Goal: Task Accomplishment & Management: Use online tool/utility

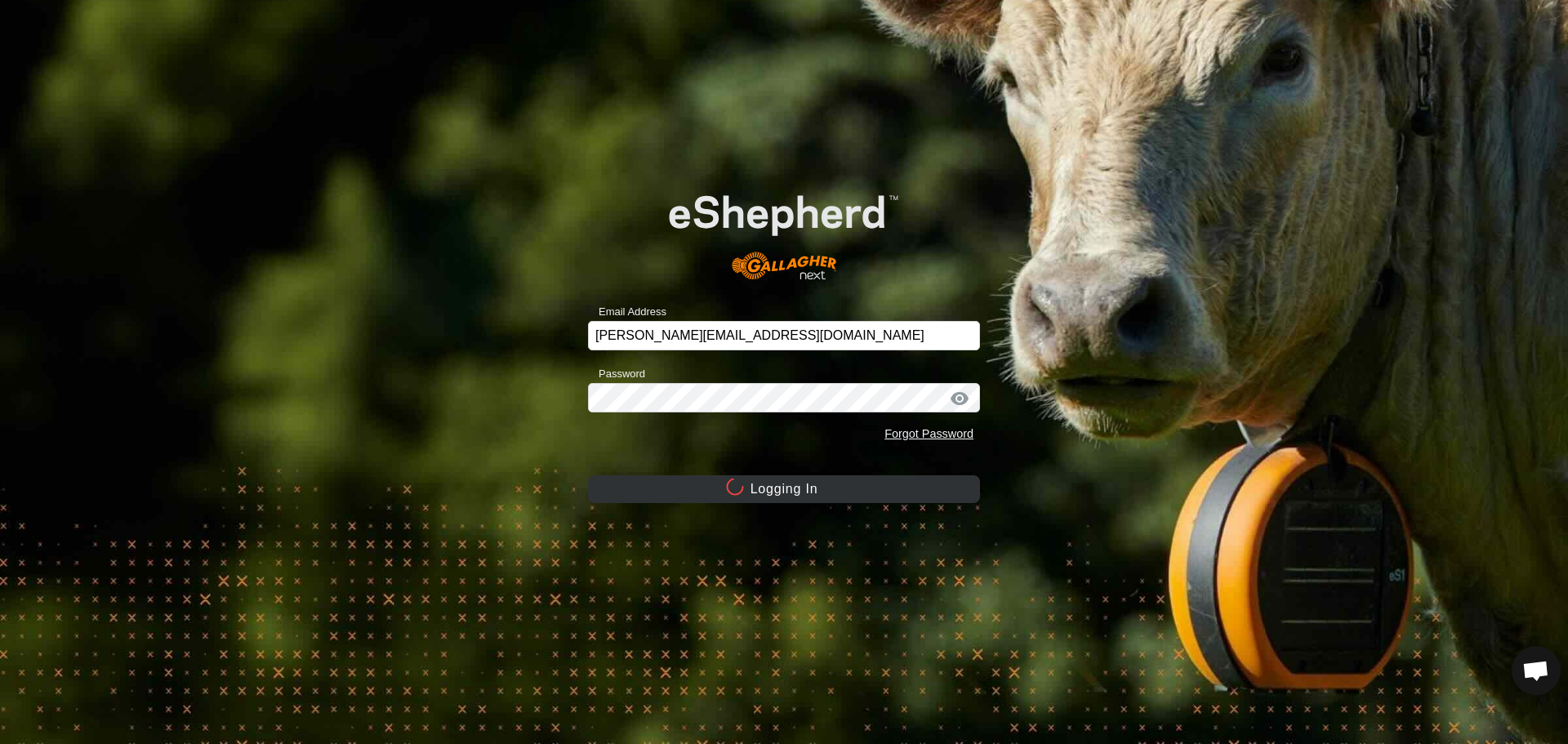
scroll to position [1558, 0]
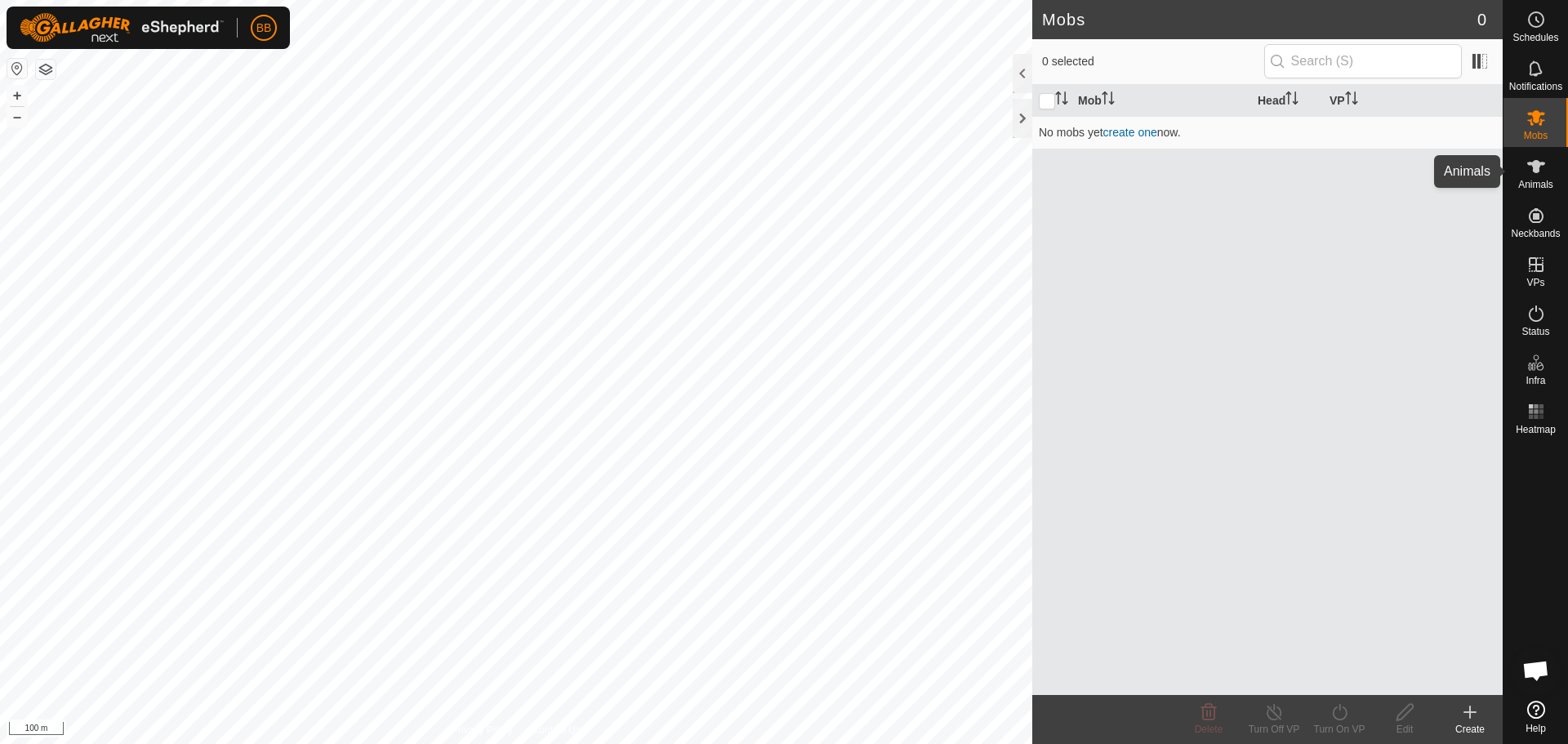
click at [1548, 173] on es-animals-svg-icon at bounding box center [1537, 166] width 30 height 26
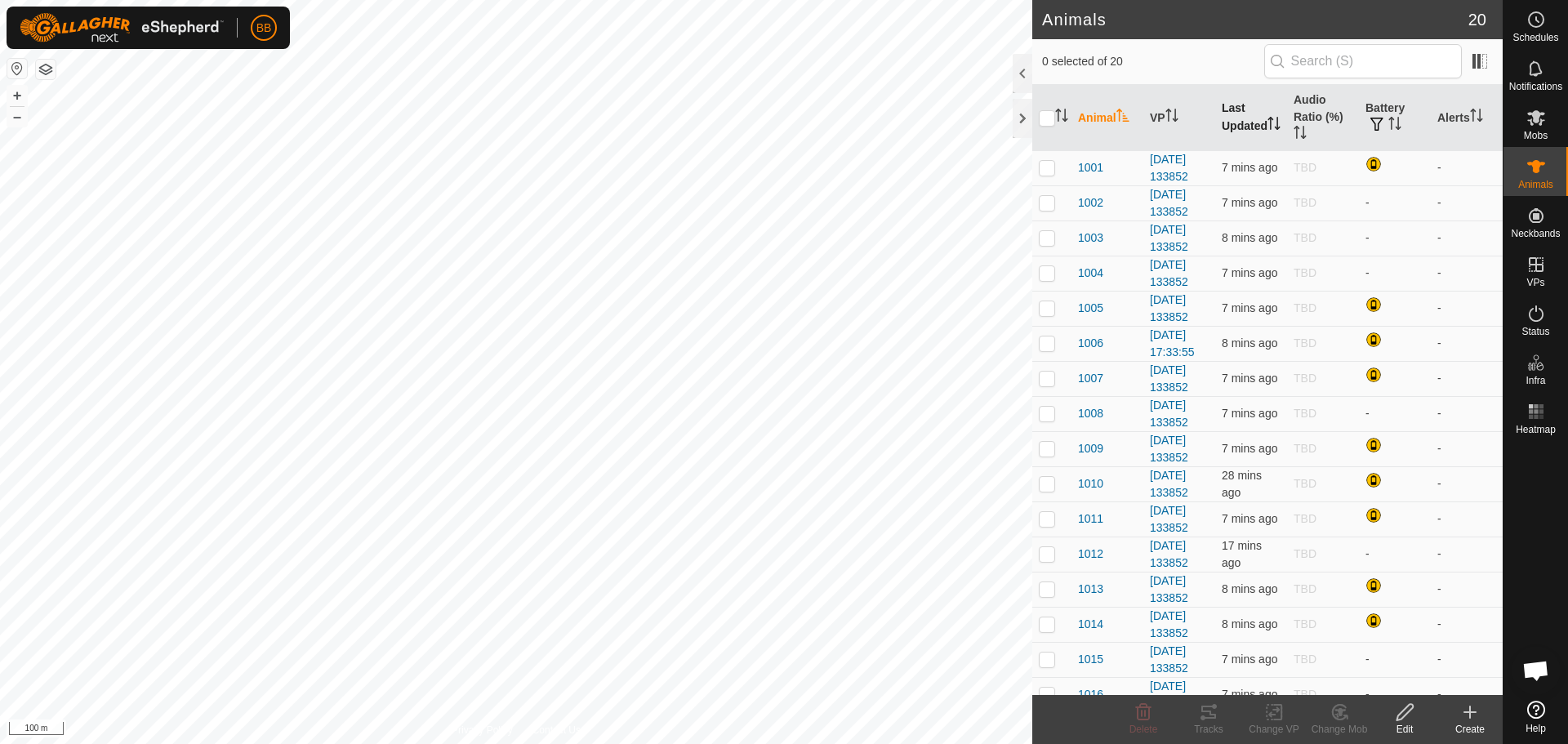
click at [1238, 114] on th "Last Updated" at bounding box center [1252, 118] width 72 height 66
click at [1372, 111] on th "Battery" at bounding box center [1395, 118] width 72 height 66
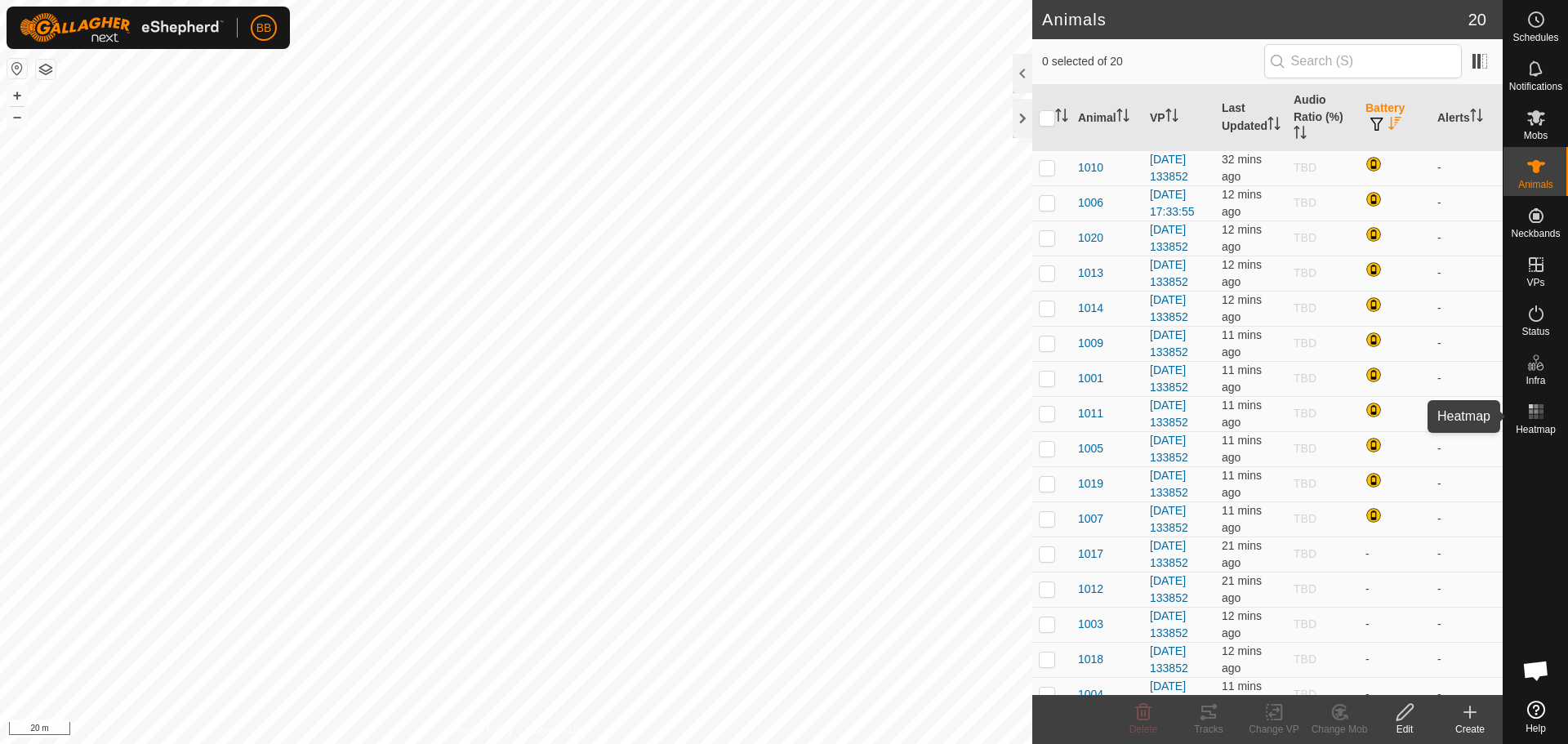
click at [1536, 419] on icon at bounding box center [1537, 412] width 20 height 20
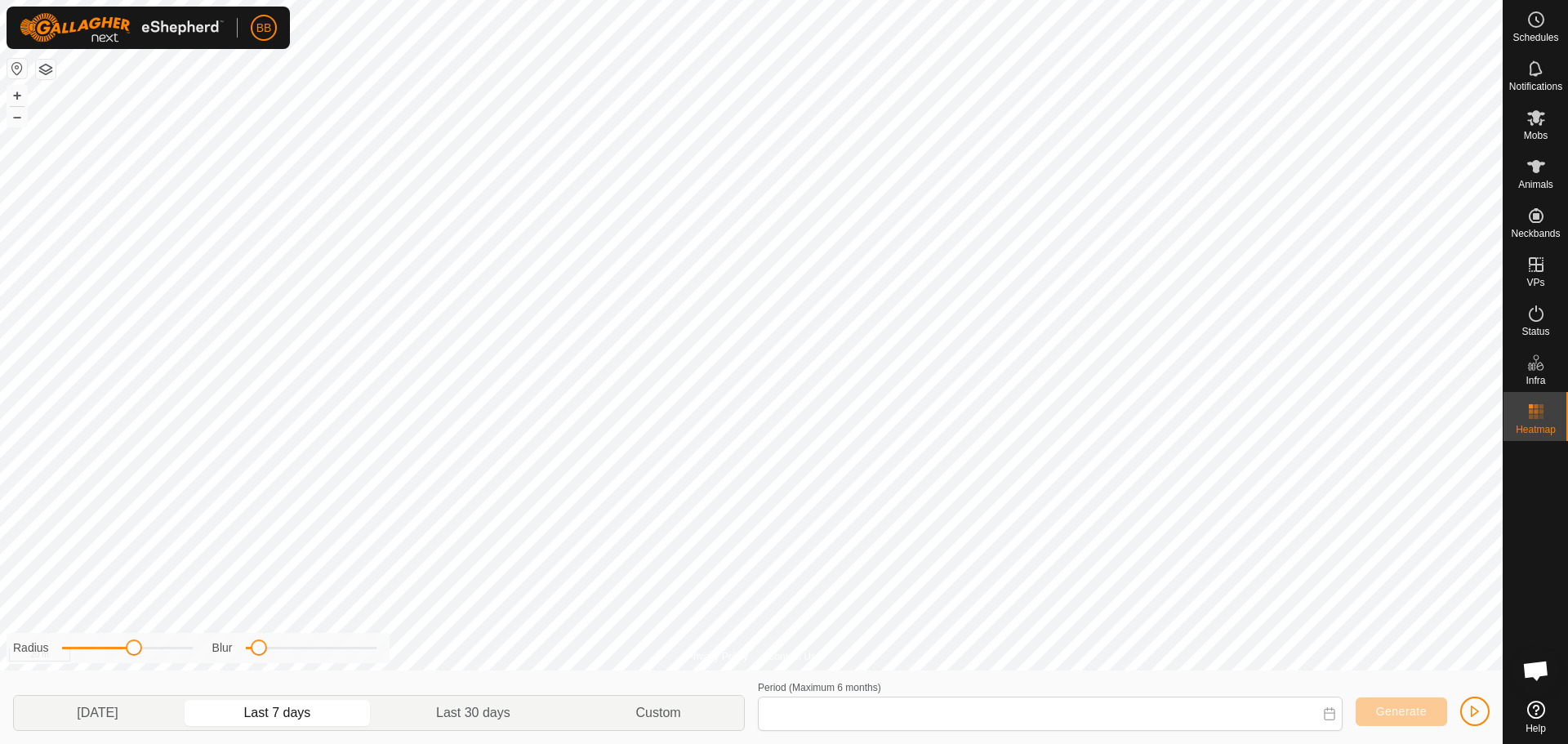
type input "[DATE] - [DATE]"
click at [1548, 420] on es-heatmap-svg-icon at bounding box center [1537, 411] width 30 height 26
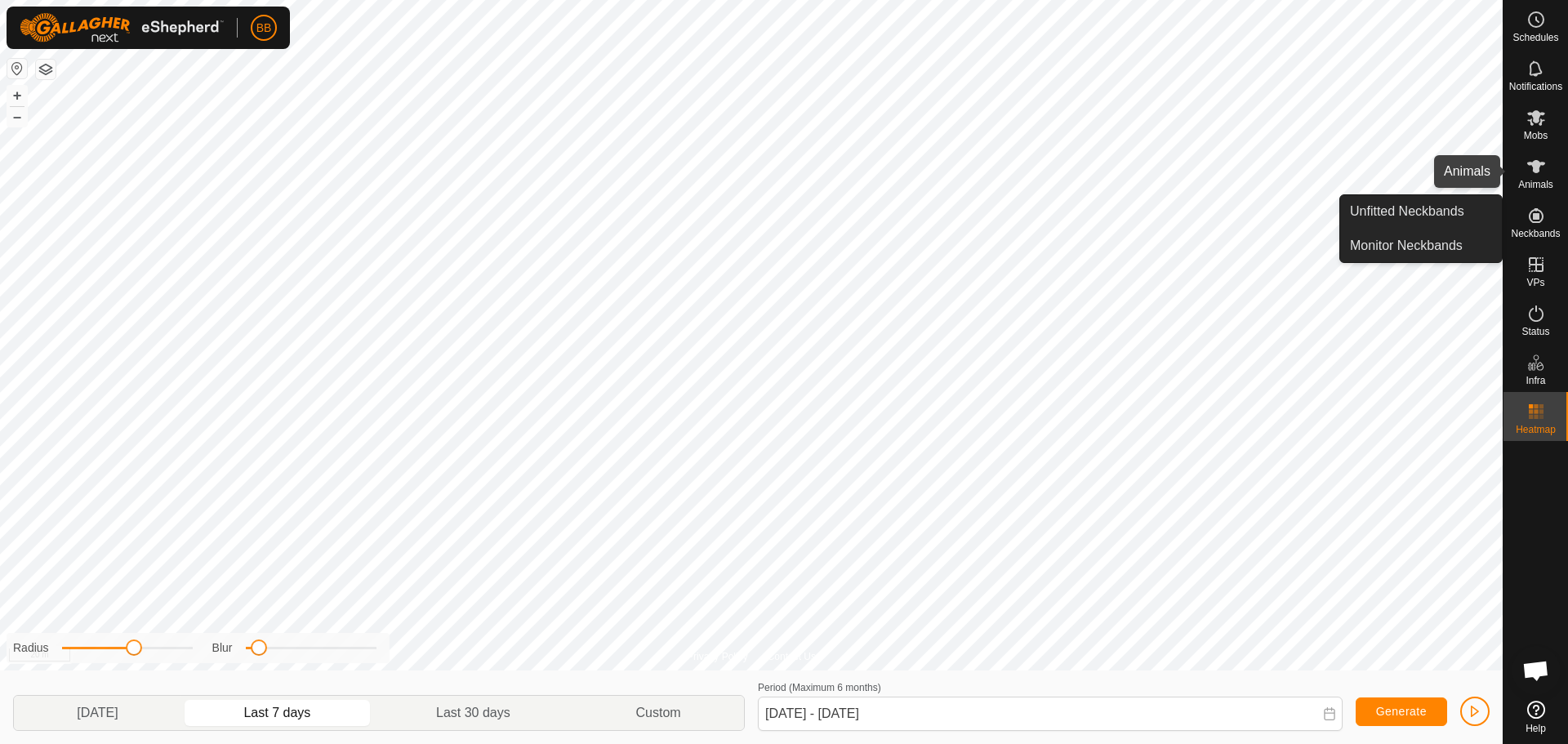
click at [1545, 172] on icon at bounding box center [1537, 166] width 20 height 20
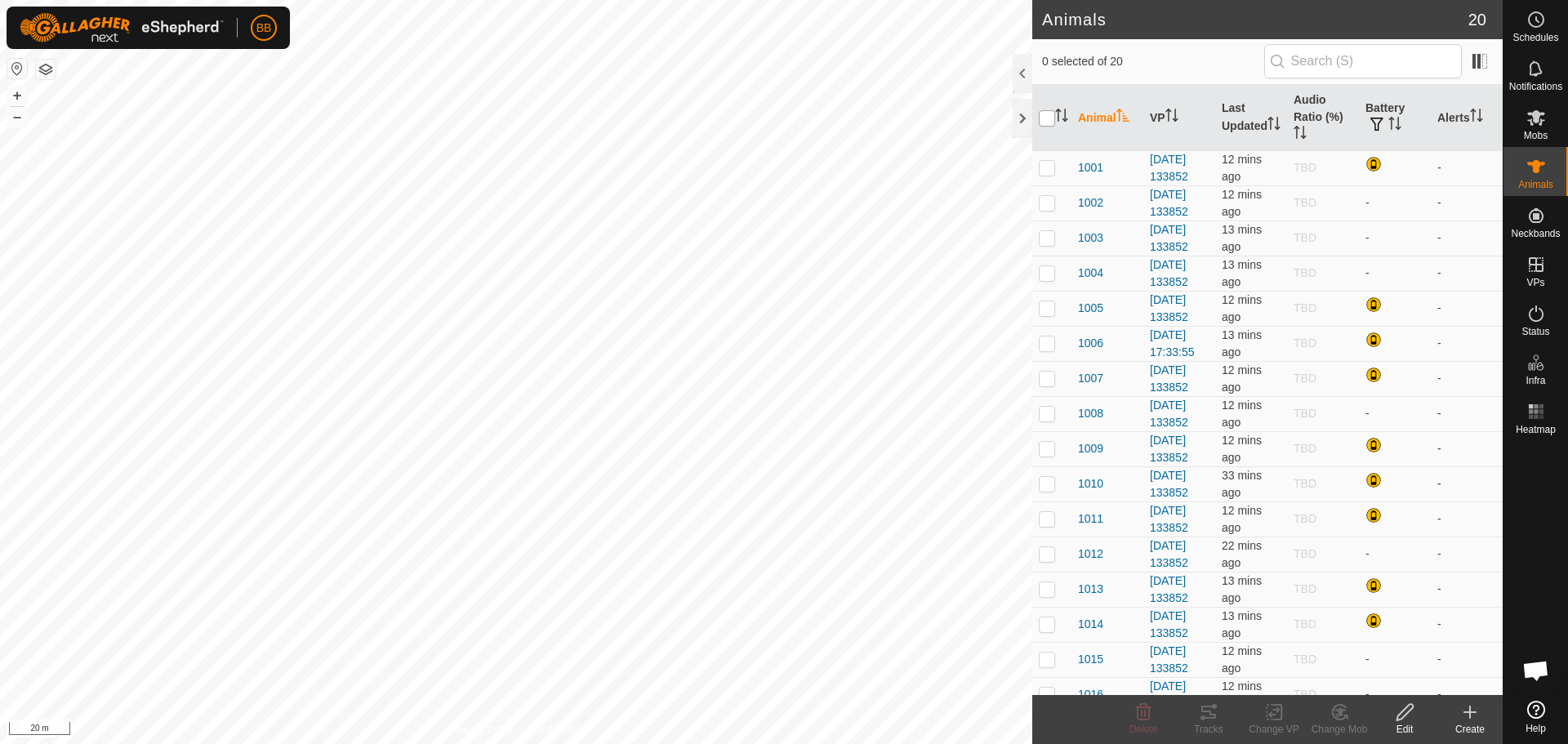
click at [1043, 120] on input "checkbox" at bounding box center [1047, 119] width 16 height 16
checkbox input "true"
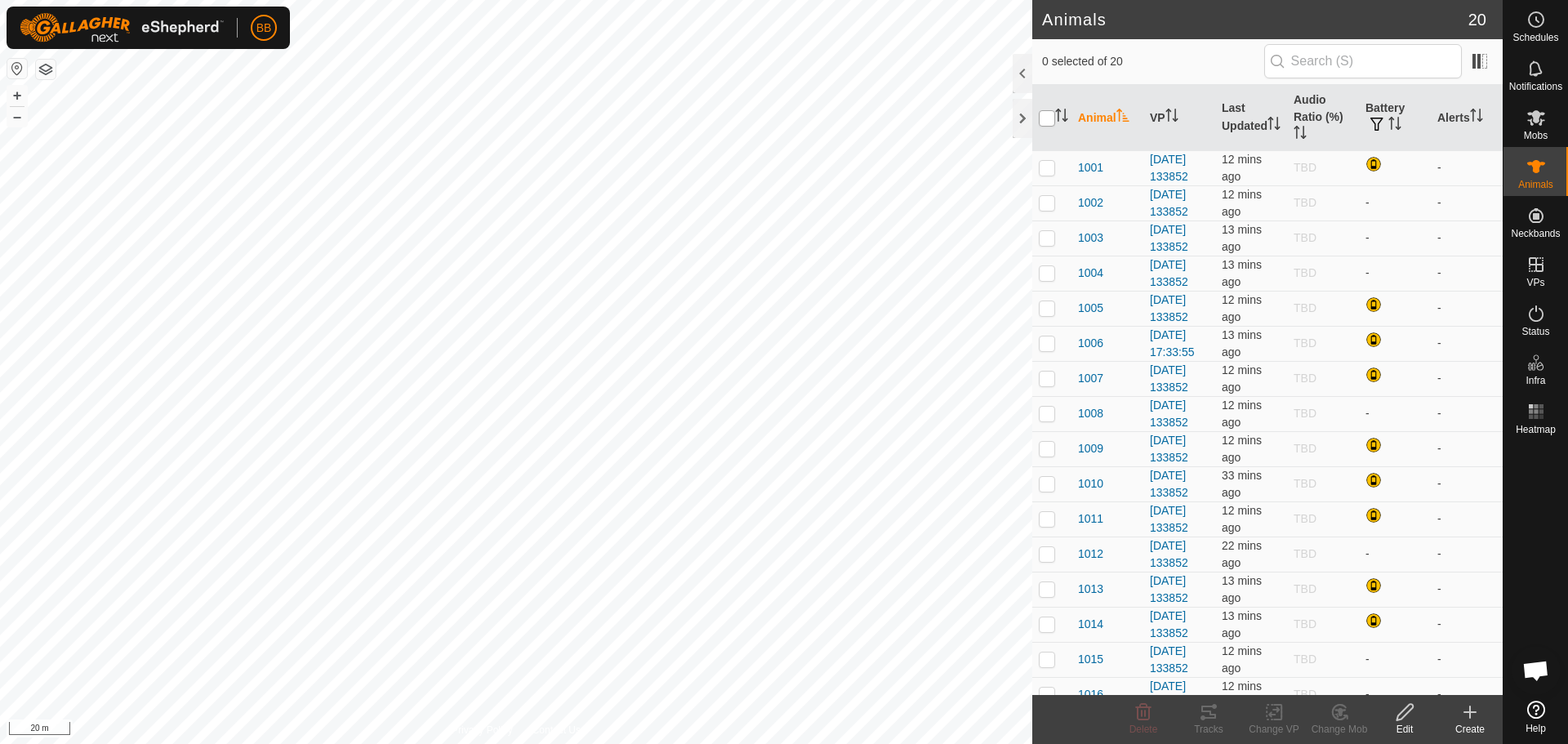
checkbox input "true"
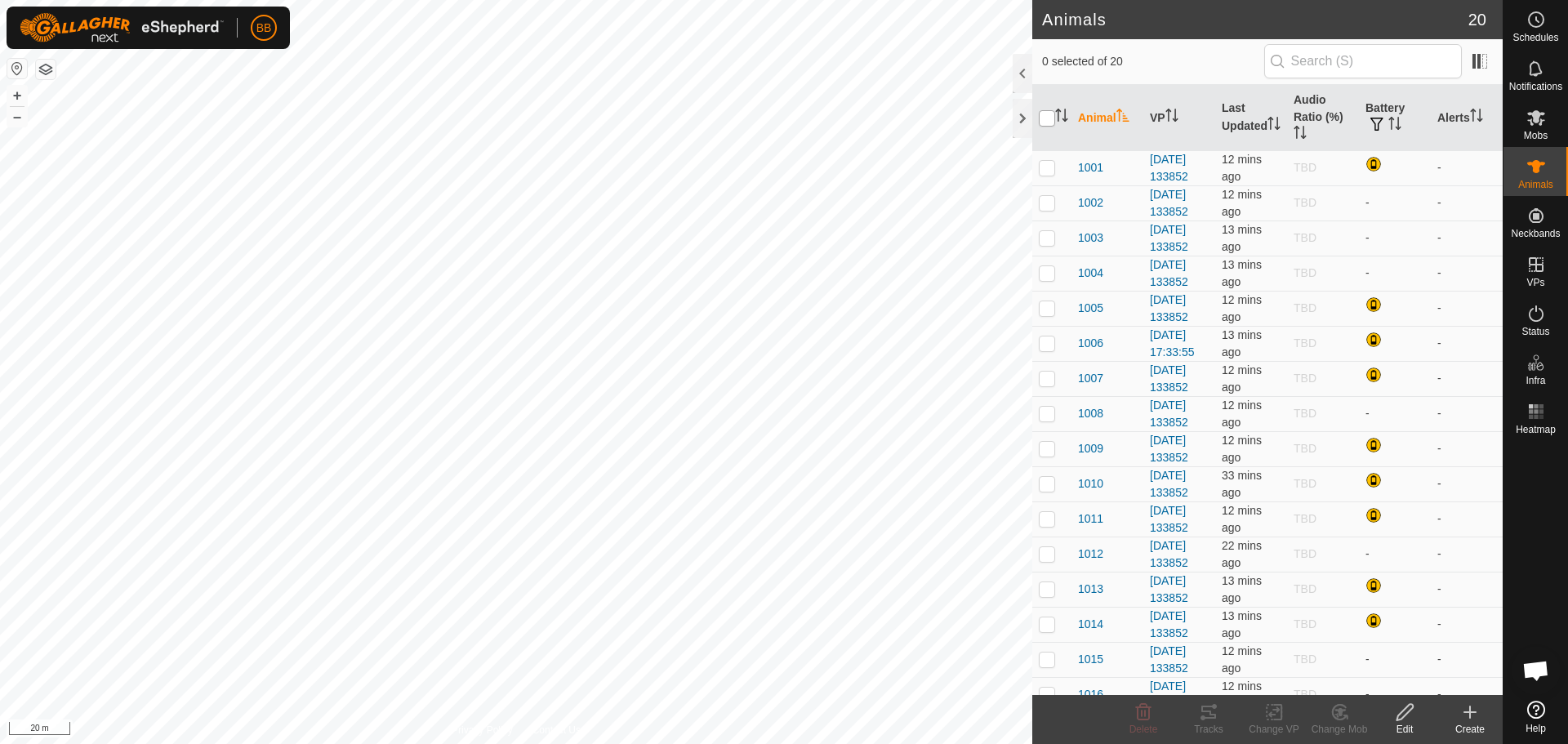
checkbox input "true"
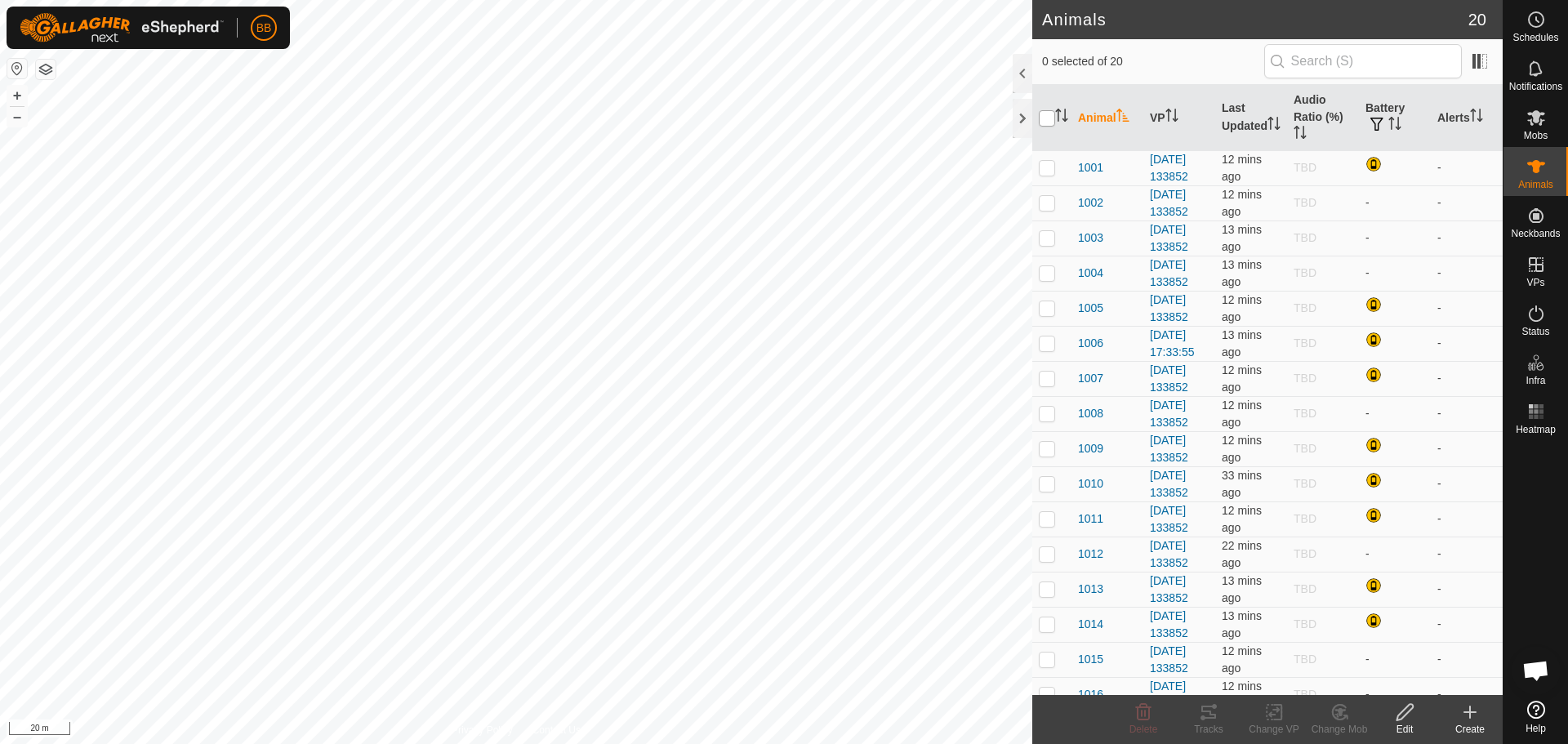
checkbox input "true"
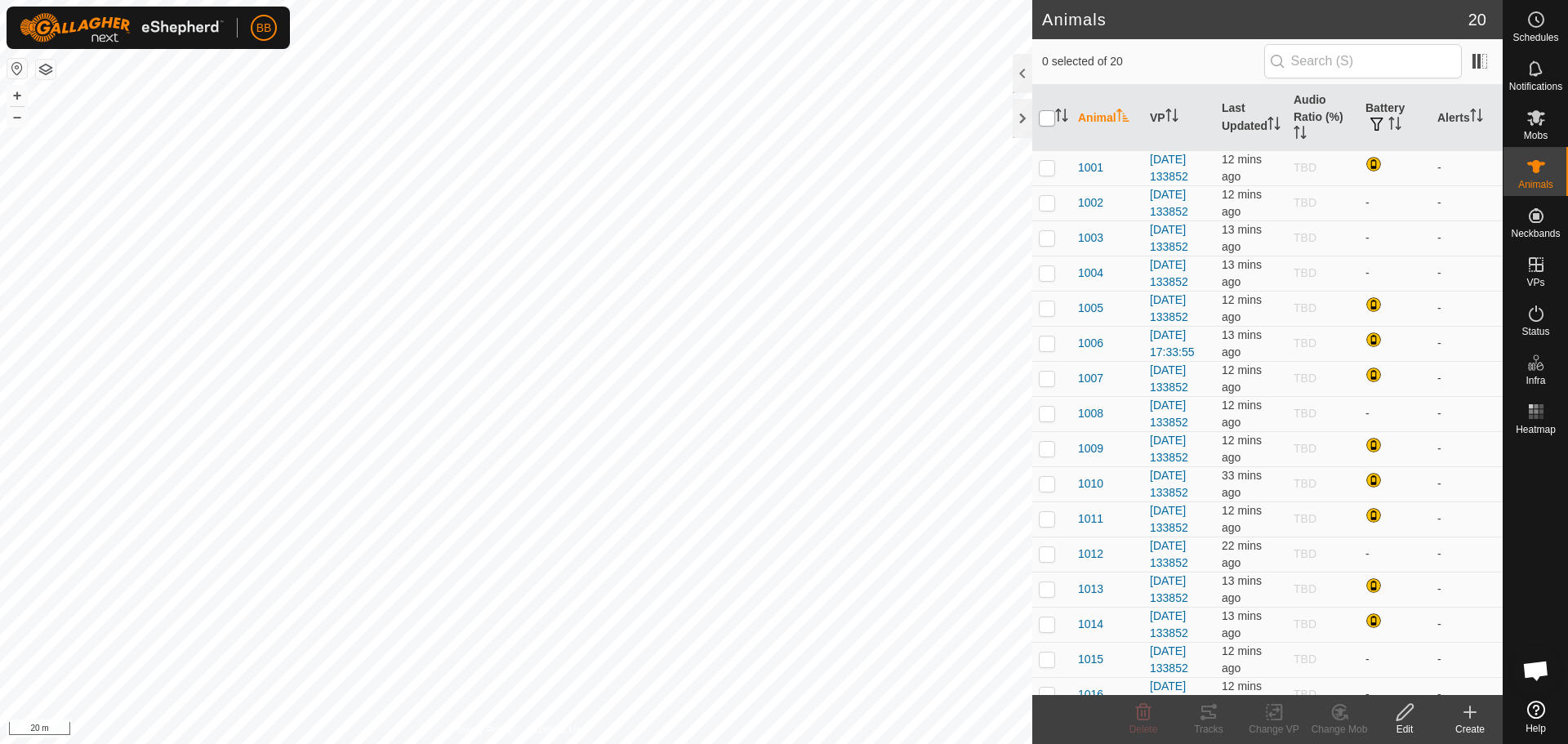
checkbox input "true"
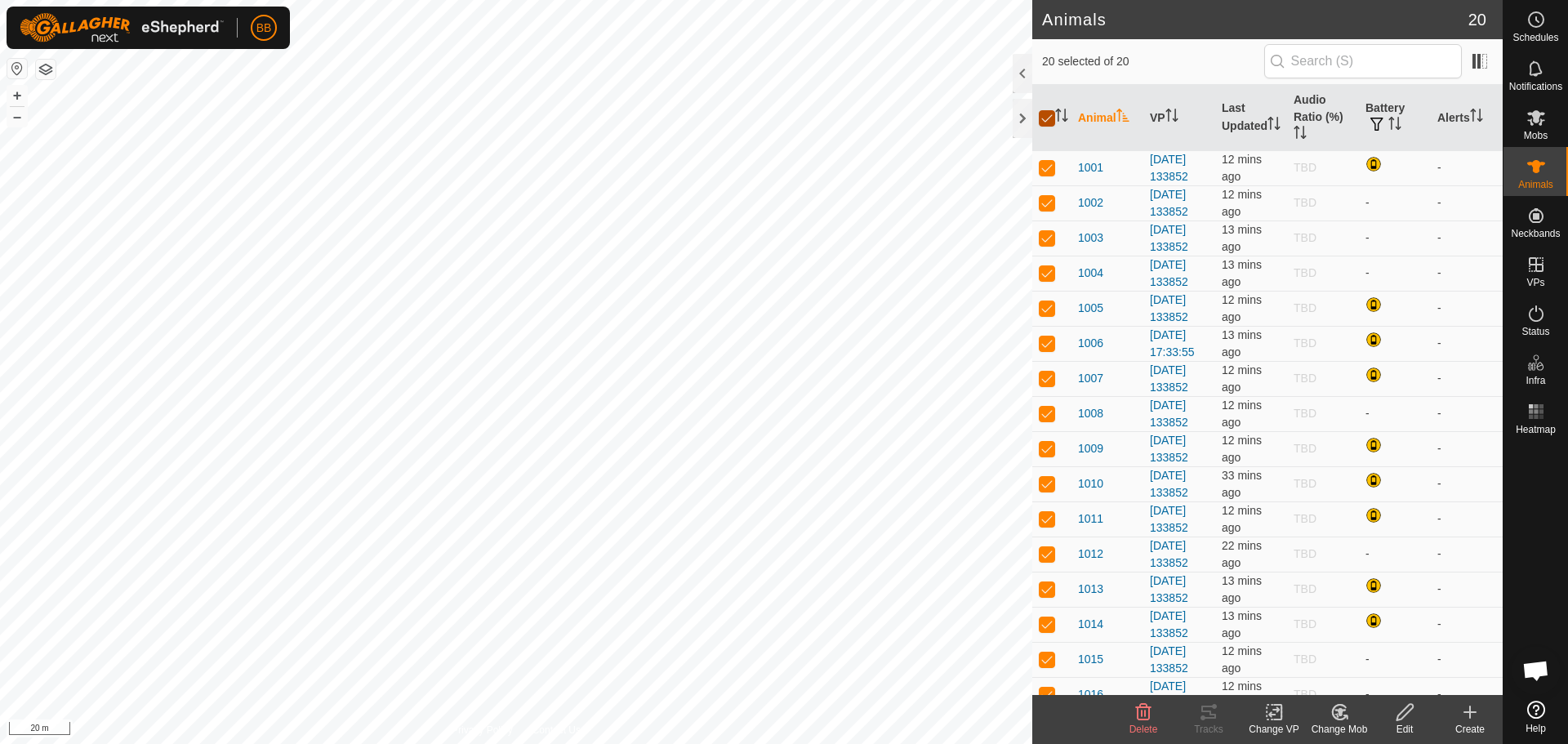
click at [1054, 121] on input "checkbox" at bounding box center [1047, 119] width 16 height 16
checkbox input "false"
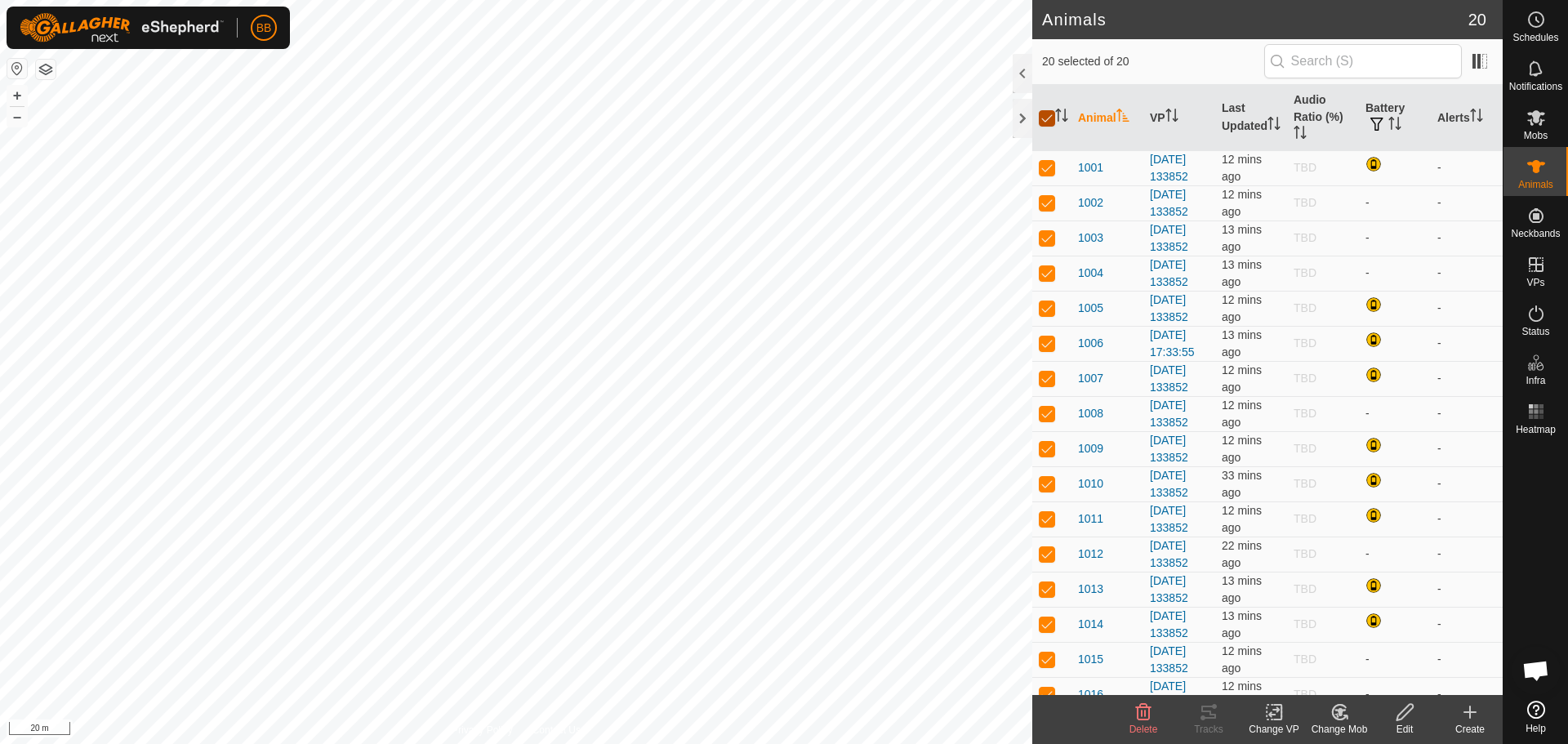
checkbox input "false"
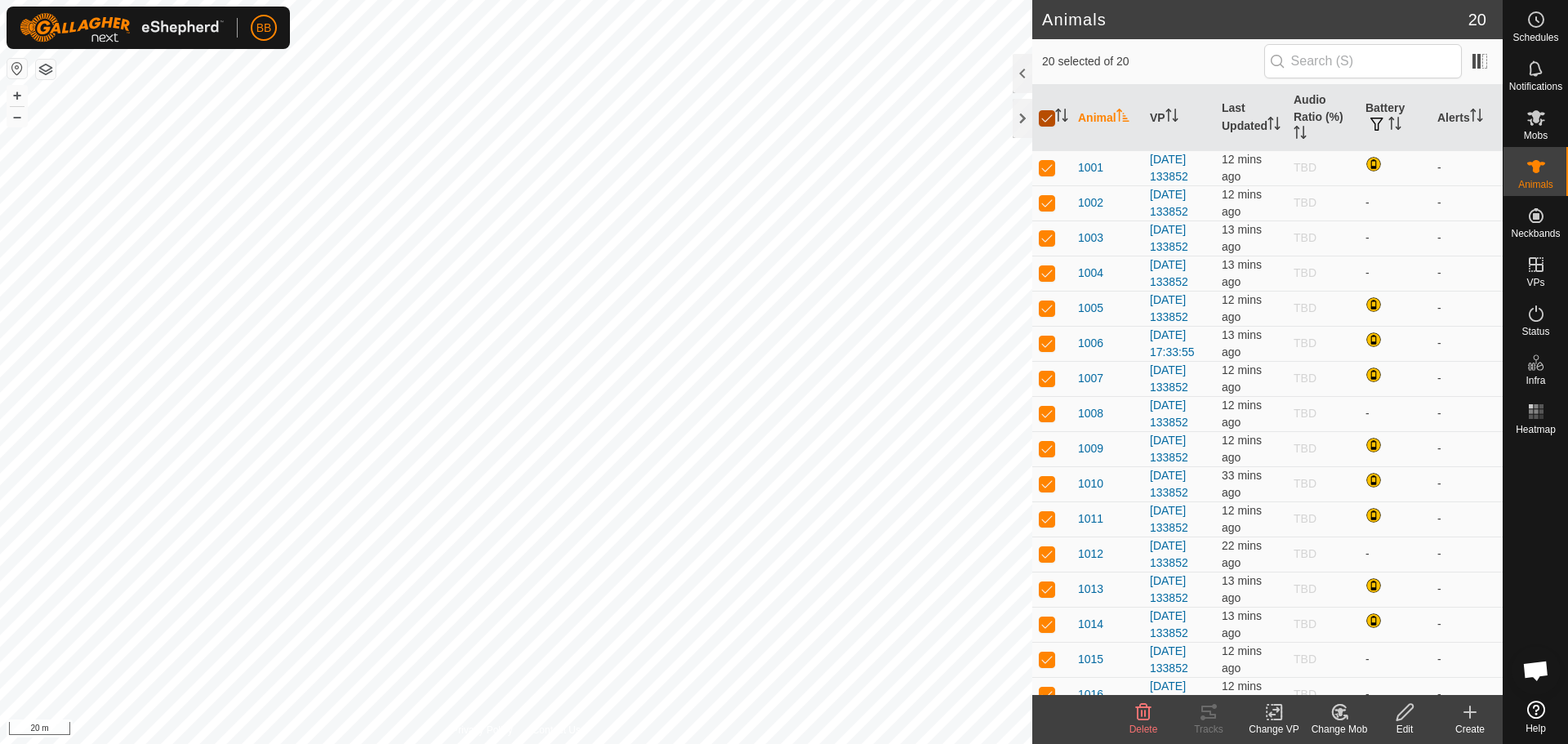
checkbox input "false"
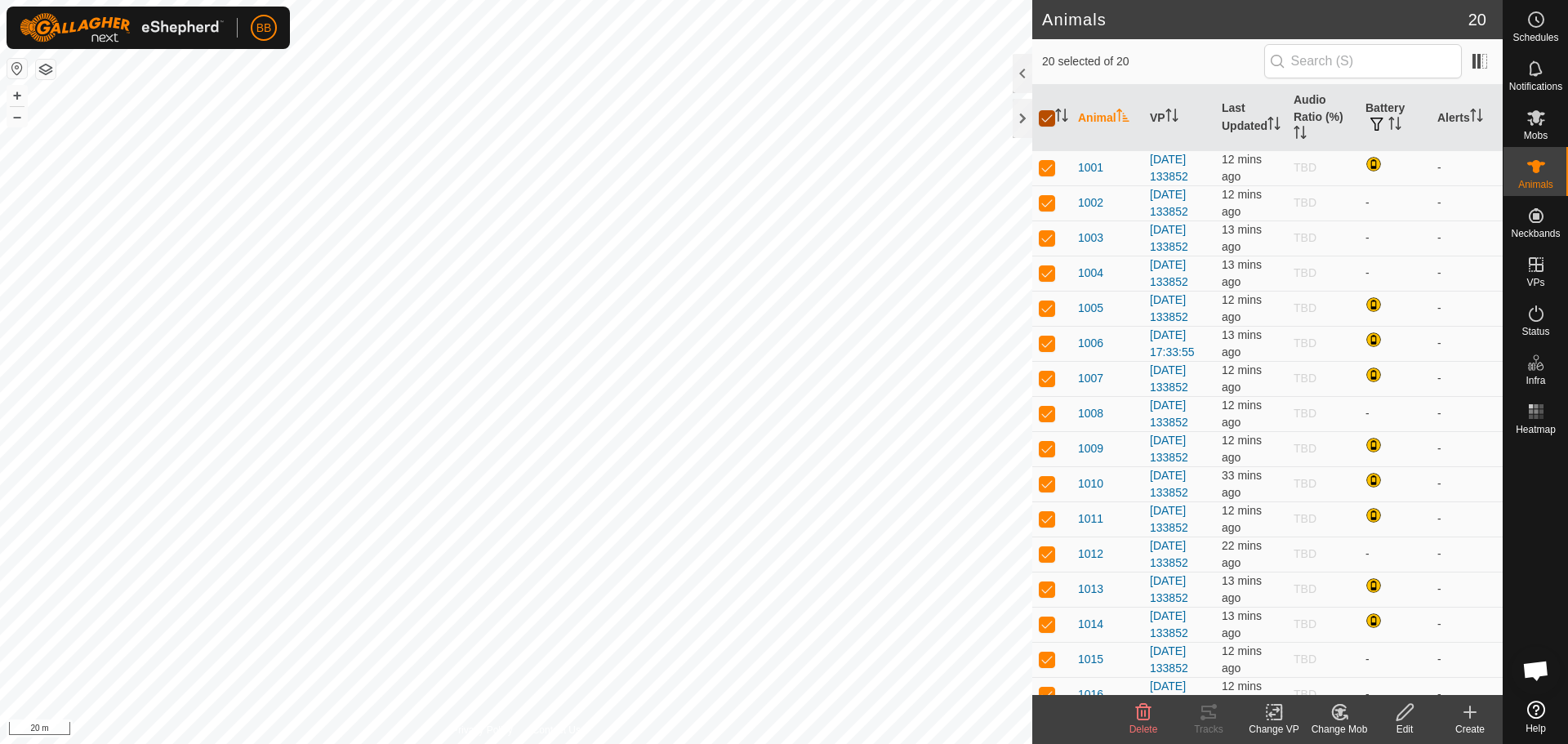
checkbox input "false"
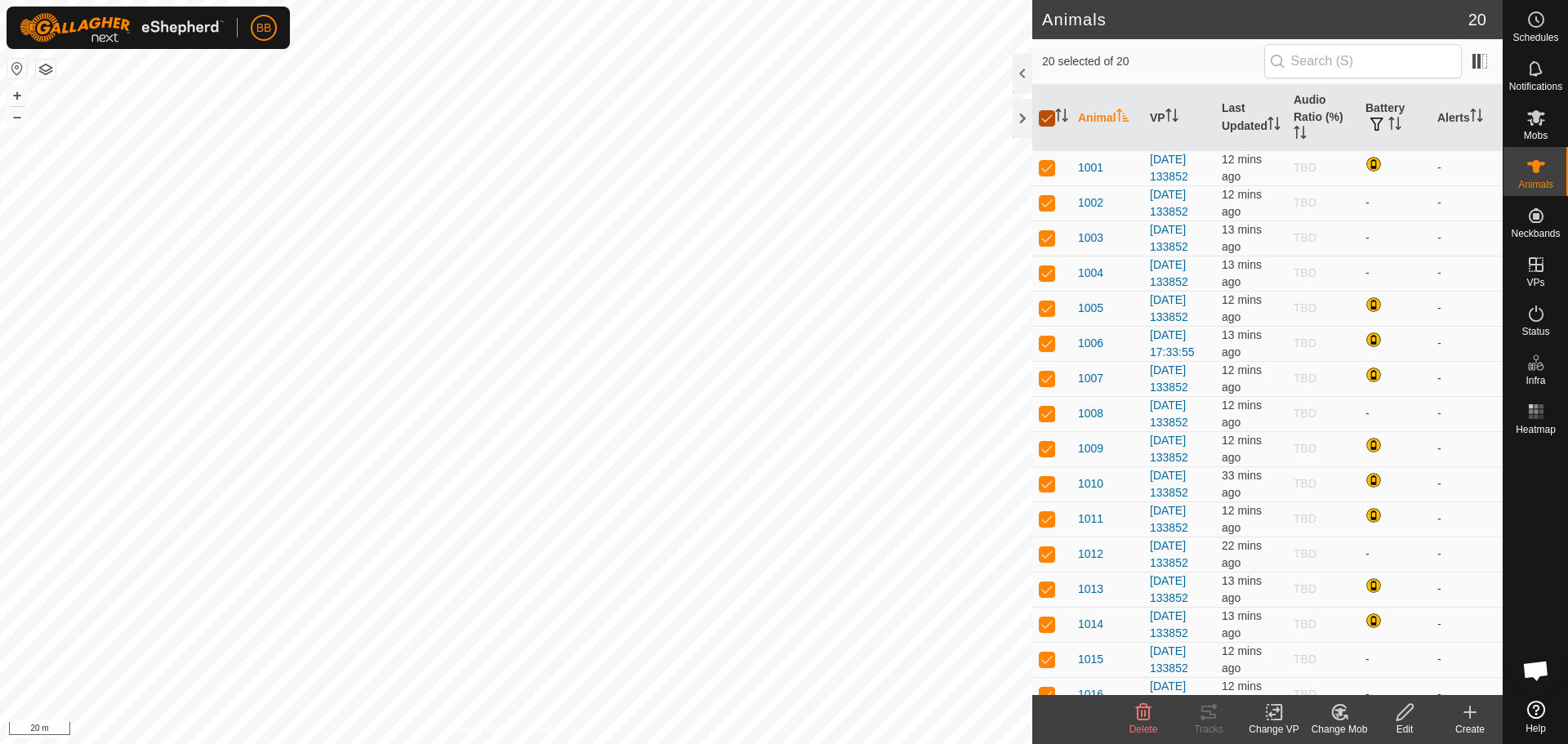
checkbox input "false"
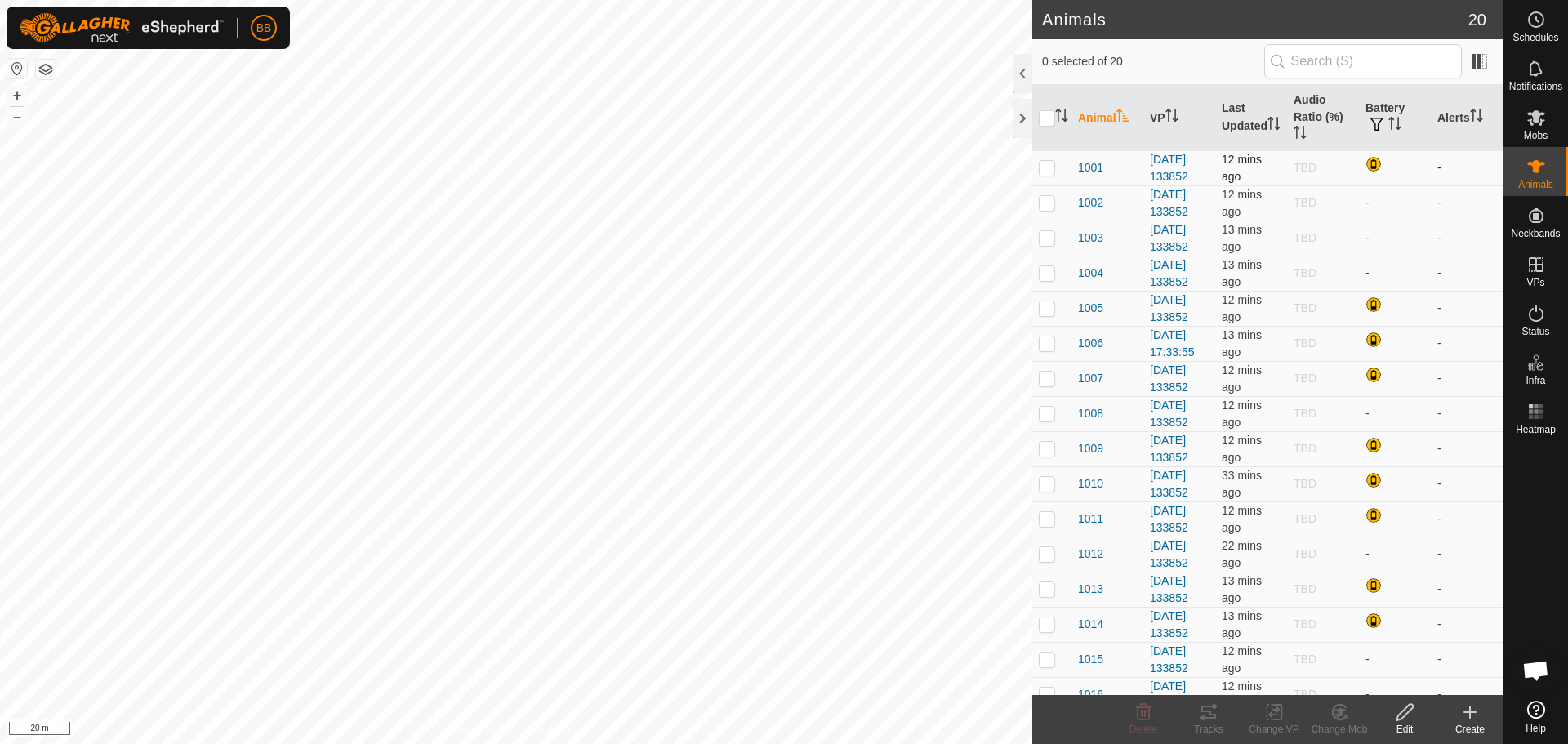
click at [1054, 175] on td at bounding box center [1052, 167] width 40 height 35
checkbox input "true"
click at [1205, 716] on icon at bounding box center [1203, 717] width 4 height 4
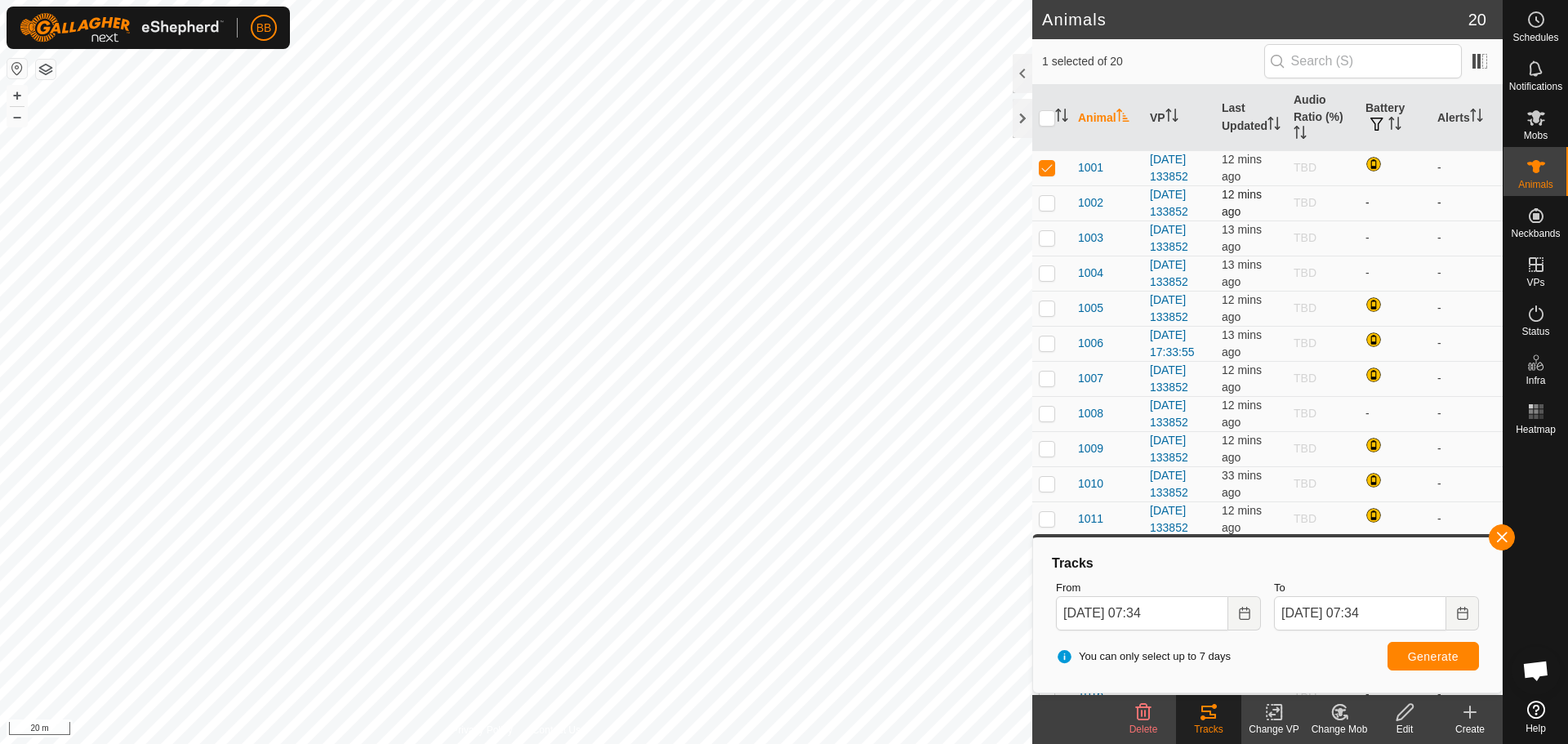
click at [1047, 208] on p-checkbox at bounding box center [1047, 202] width 16 height 13
checkbox input "true"
click at [1045, 165] on p-checkbox at bounding box center [1047, 167] width 16 height 13
checkbox input "false"
click at [1049, 240] on p-checkbox at bounding box center [1047, 237] width 16 height 13
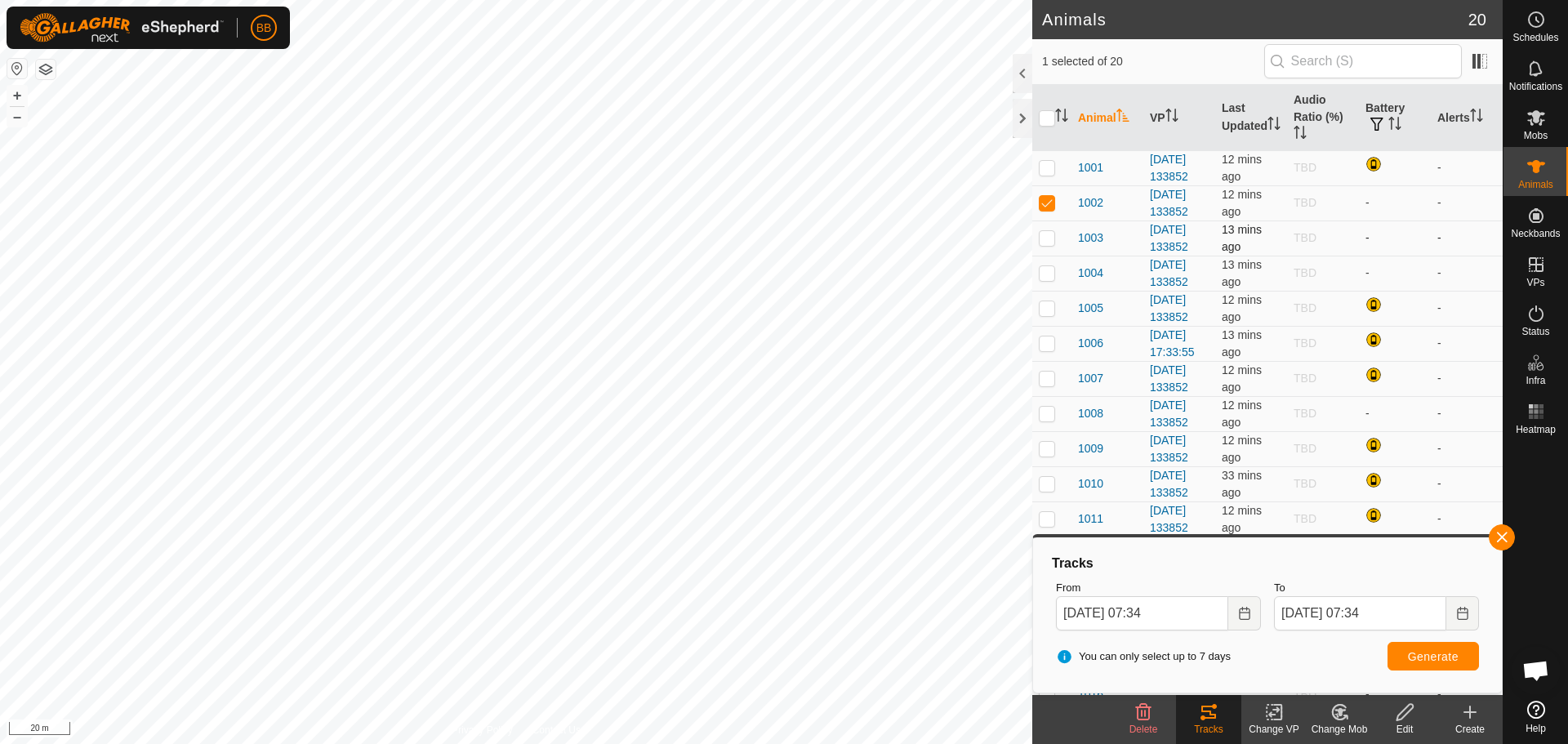
checkbox input "true"
click at [1049, 203] on p-checkbox at bounding box center [1047, 202] width 16 height 13
checkbox input "false"
click at [1202, 718] on icon at bounding box center [1208, 712] width 14 height 13
click at [1412, 653] on span "Generate" at bounding box center [1433, 656] width 50 height 13
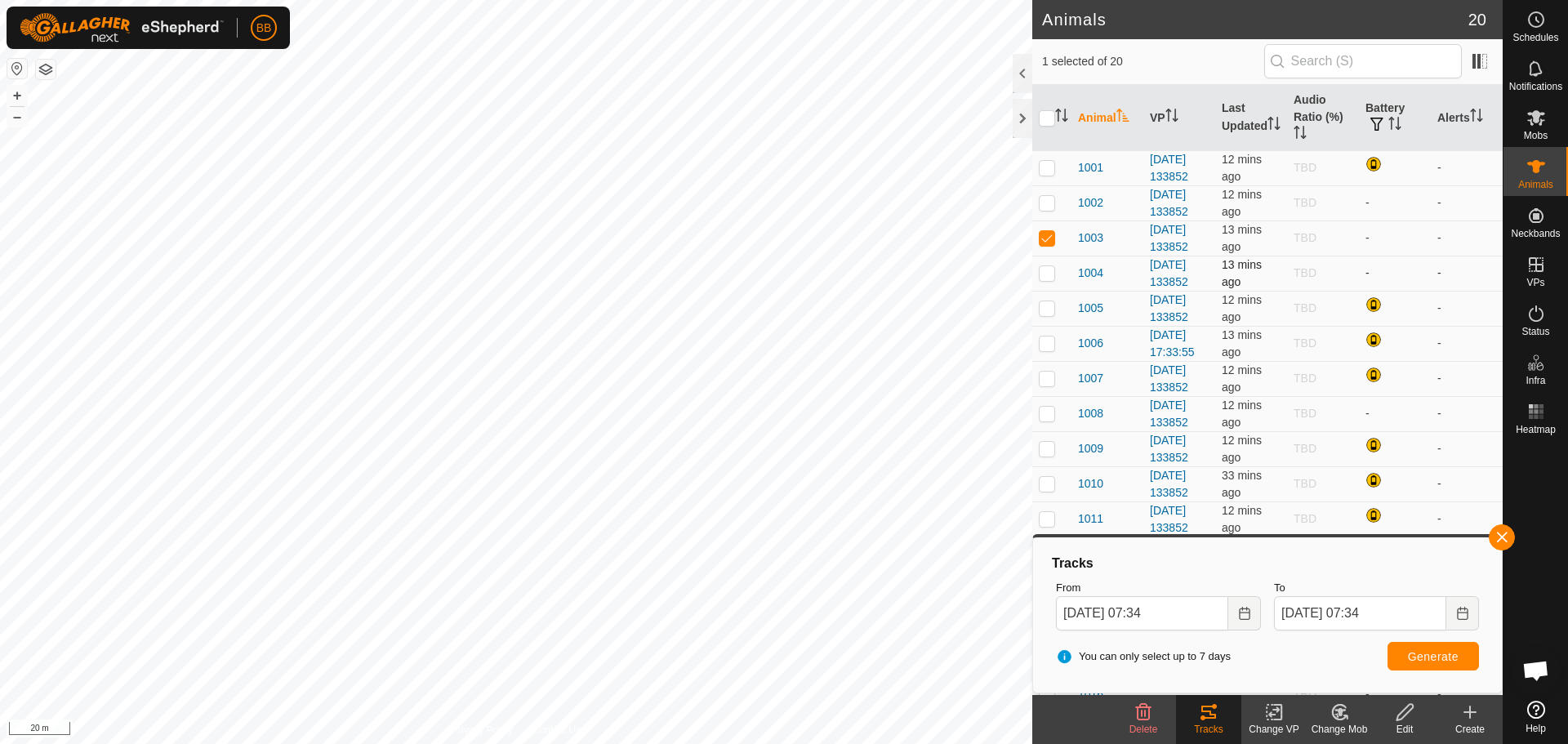
click at [1044, 270] on p-checkbox at bounding box center [1047, 272] width 16 height 13
checkbox input "true"
click at [1049, 232] on p-checkbox at bounding box center [1047, 237] width 16 height 13
checkbox input "false"
click at [1426, 654] on span "Generate" at bounding box center [1433, 656] width 50 height 13
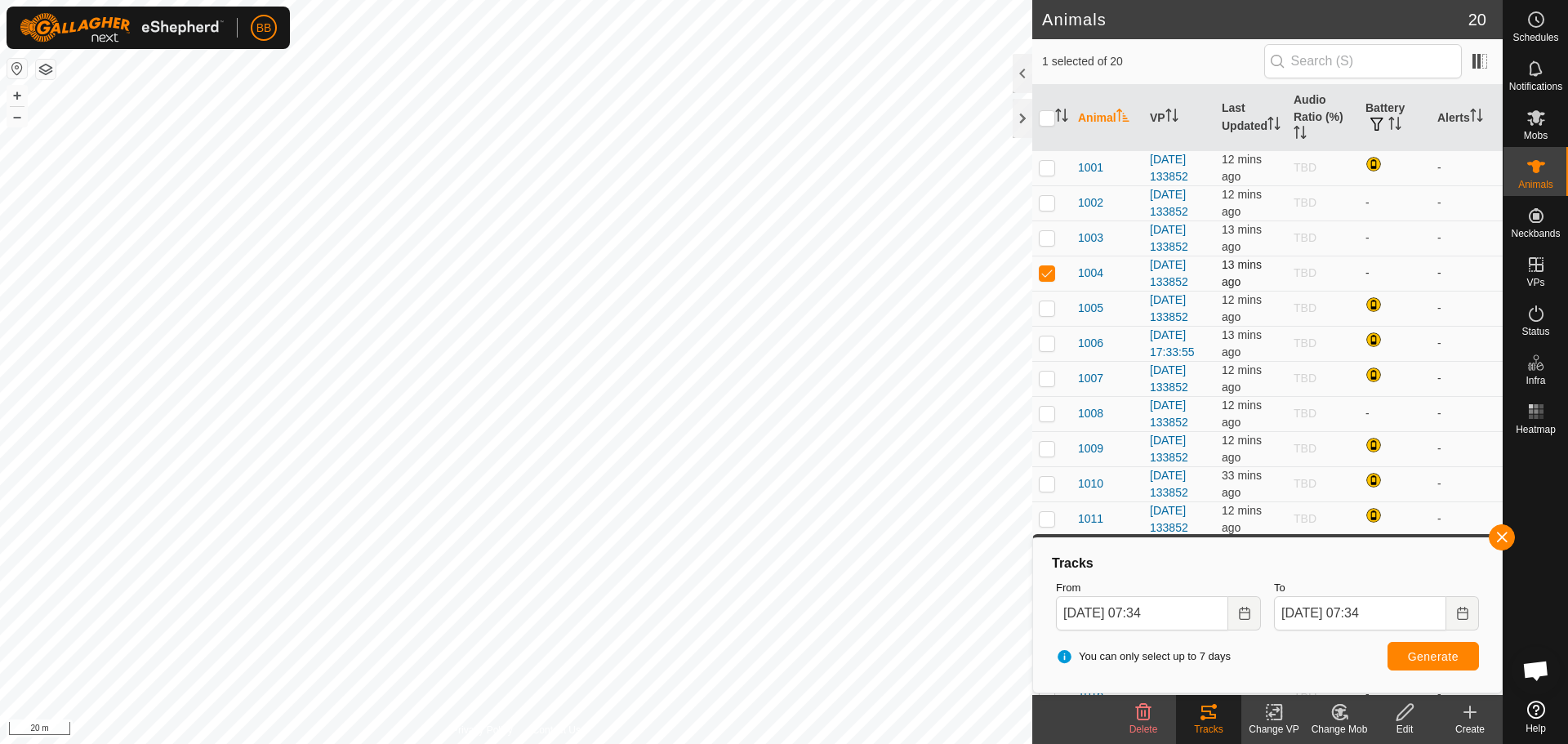
click at [1047, 265] on td at bounding box center [1052, 272] width 40 height 35
checkbox input "false"
click at [1049, 304] on p-checkbox at bounding box center [1047, 307] width 16 height 13
checkbox input "true"
click at [1423, 658] on span "Generate" at bounding box center [1433, 656] width 50 height 13
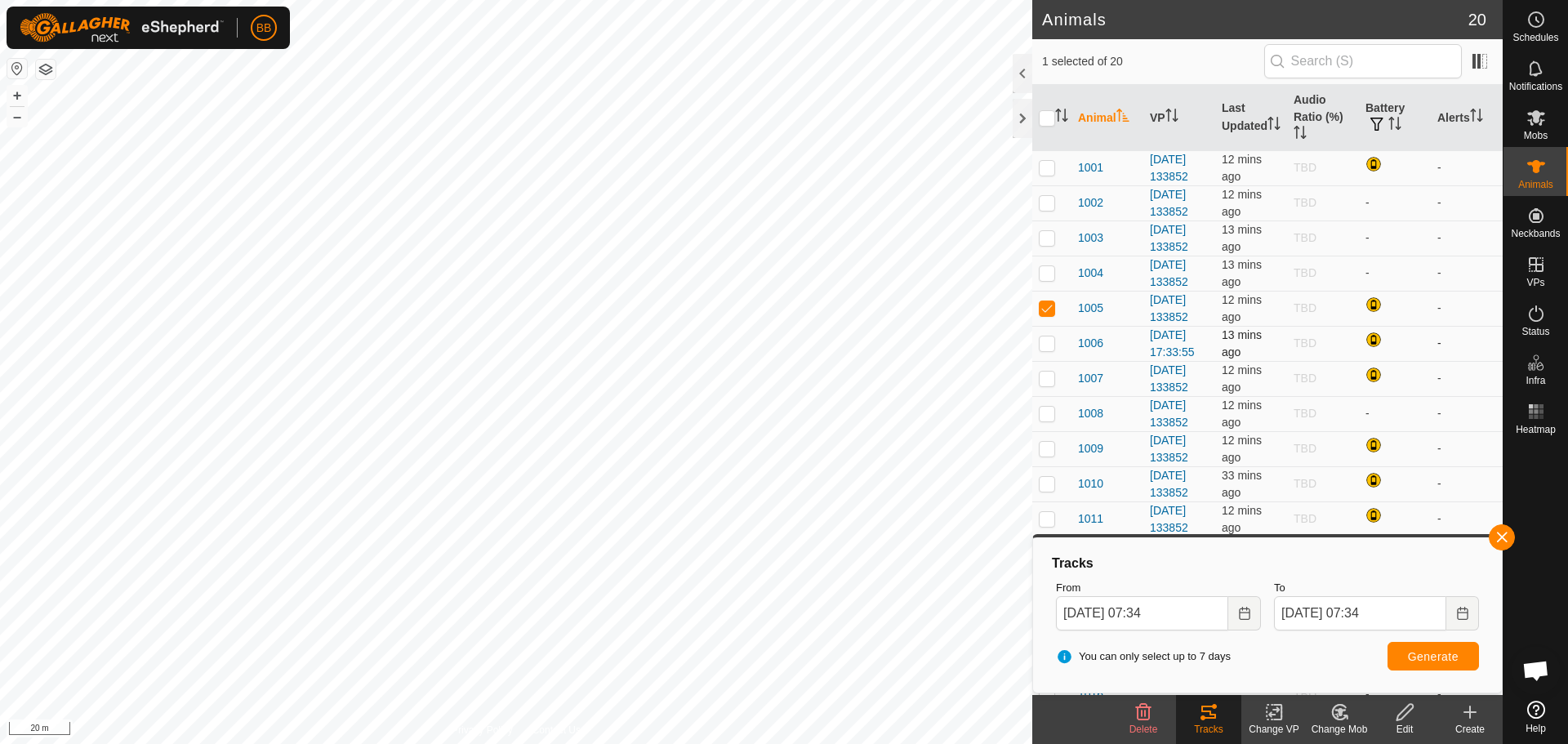
click at [1049, 350] on p-checkbox at bounding box center [1047, 342] width 16 height 13
checkbox input "true"
click at [1045, 309] on p-checkbox at bounding box center [1047, 307] width 16 height 13
checkbox input "false"
click at [1430, 654] on span "Generate" at bounding box center [1433, 656] width 50 height 13
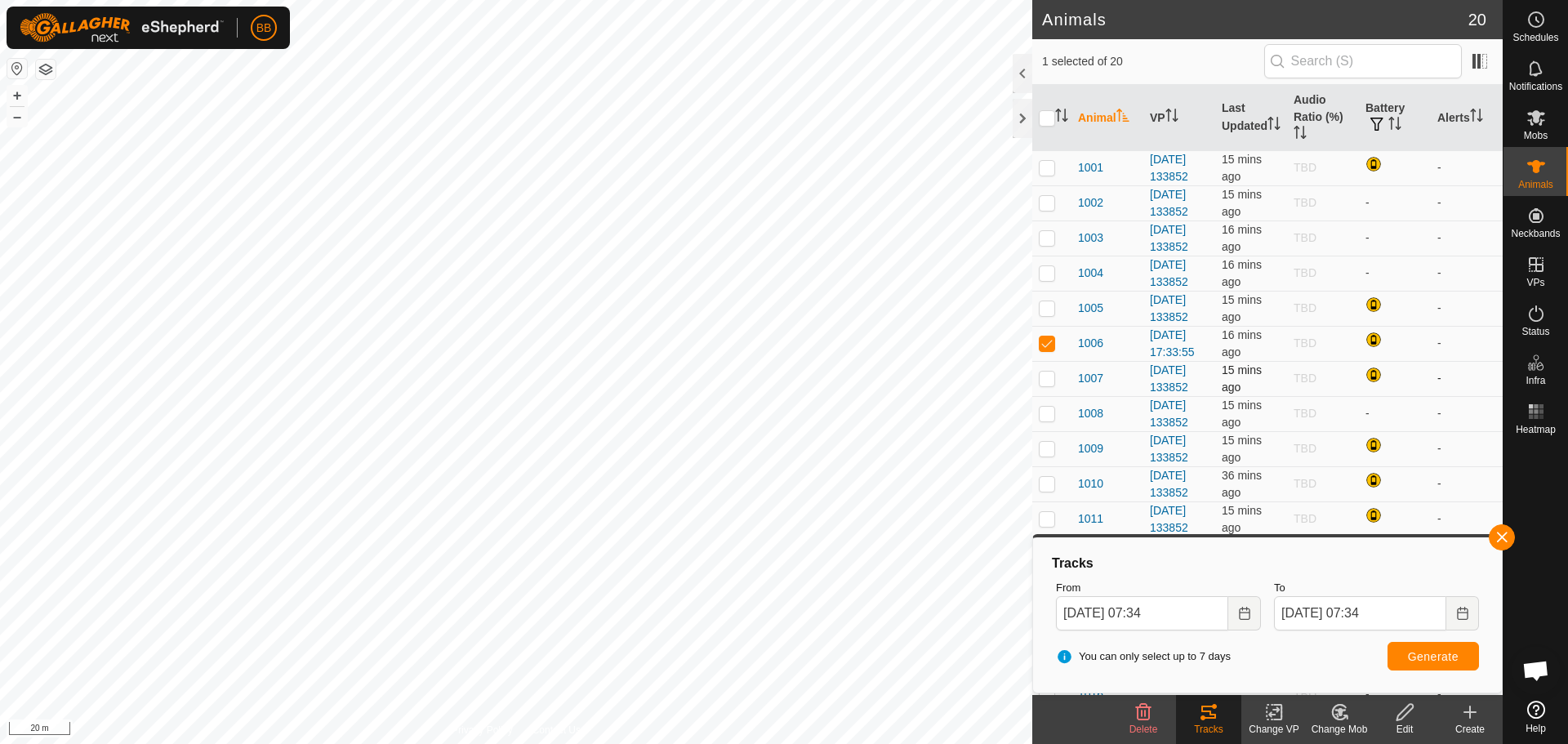
click at [1047, 385] on p-checkbox at bounding box center [1047, 377] width 16 height 13
checkbox input "true"
click at [1048, 350] on p-checkbox at bounding box center [1047, 342] width 16 height 13
checkbox input "false"
click at [1442, 666] on button "Generate" at bounding box center [1434, 656] width 92 height 29
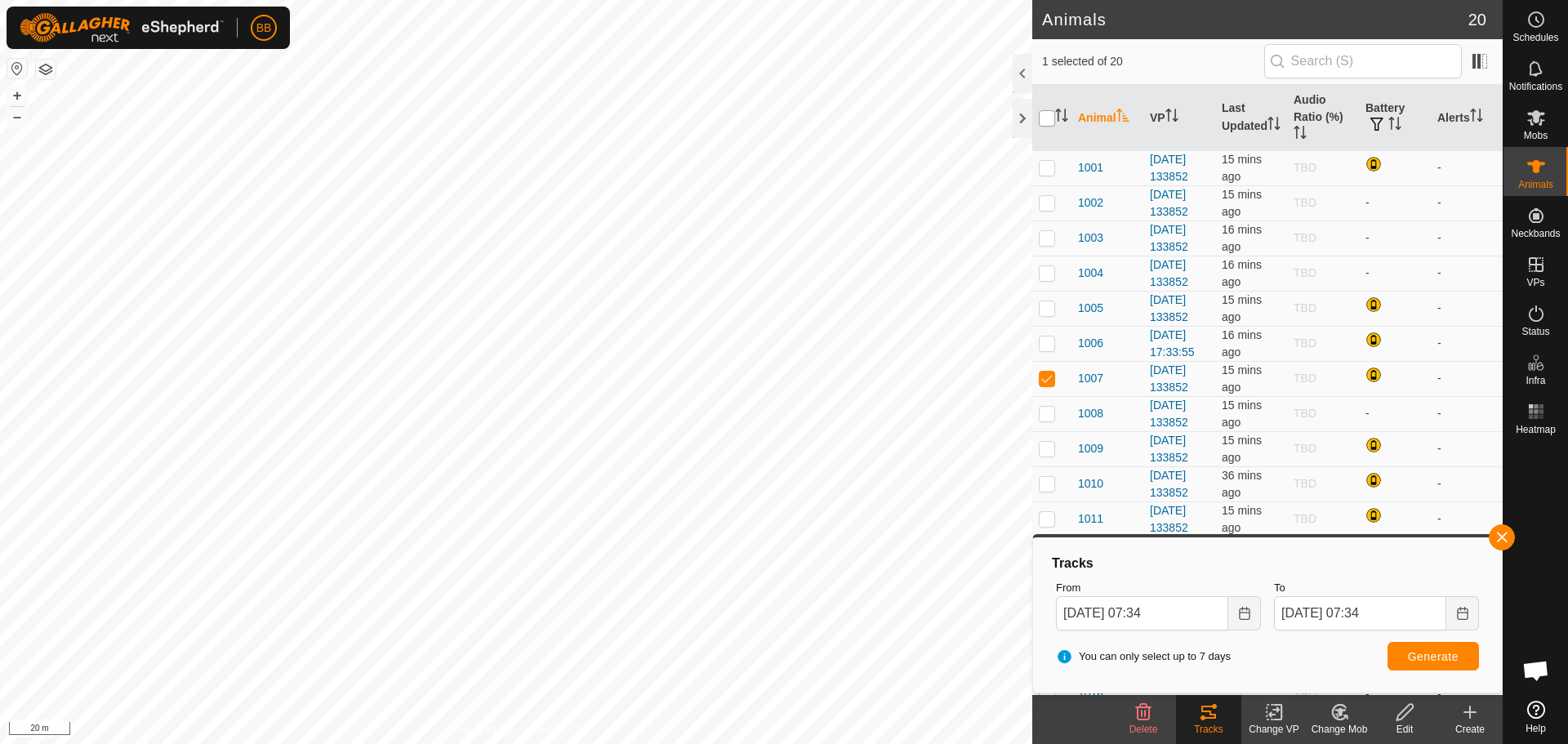
click at [1048, 116] on input "checkbox" at bounding box center [1047, 119] width 16 height 16
checkbox input "true"
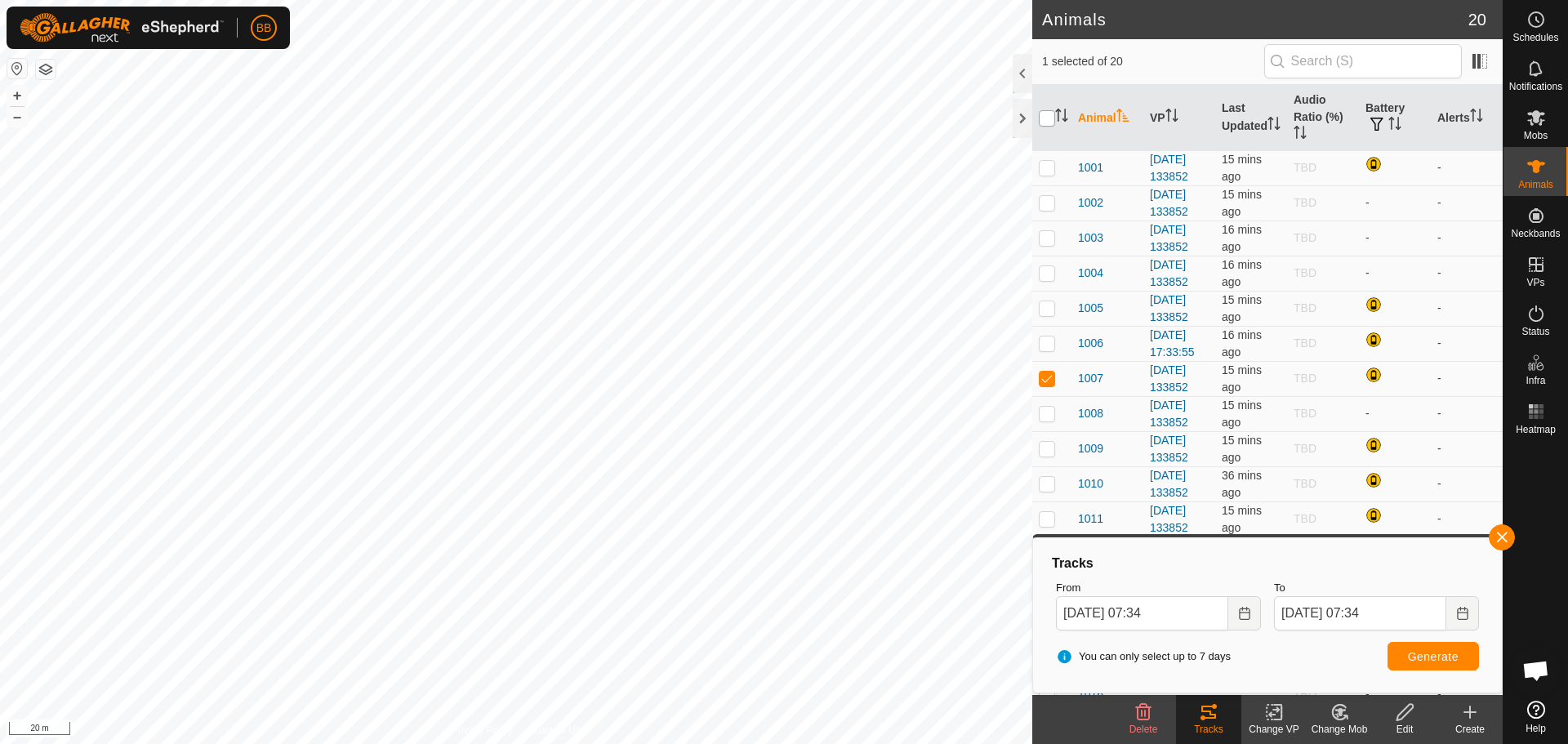
checkbox input "true"
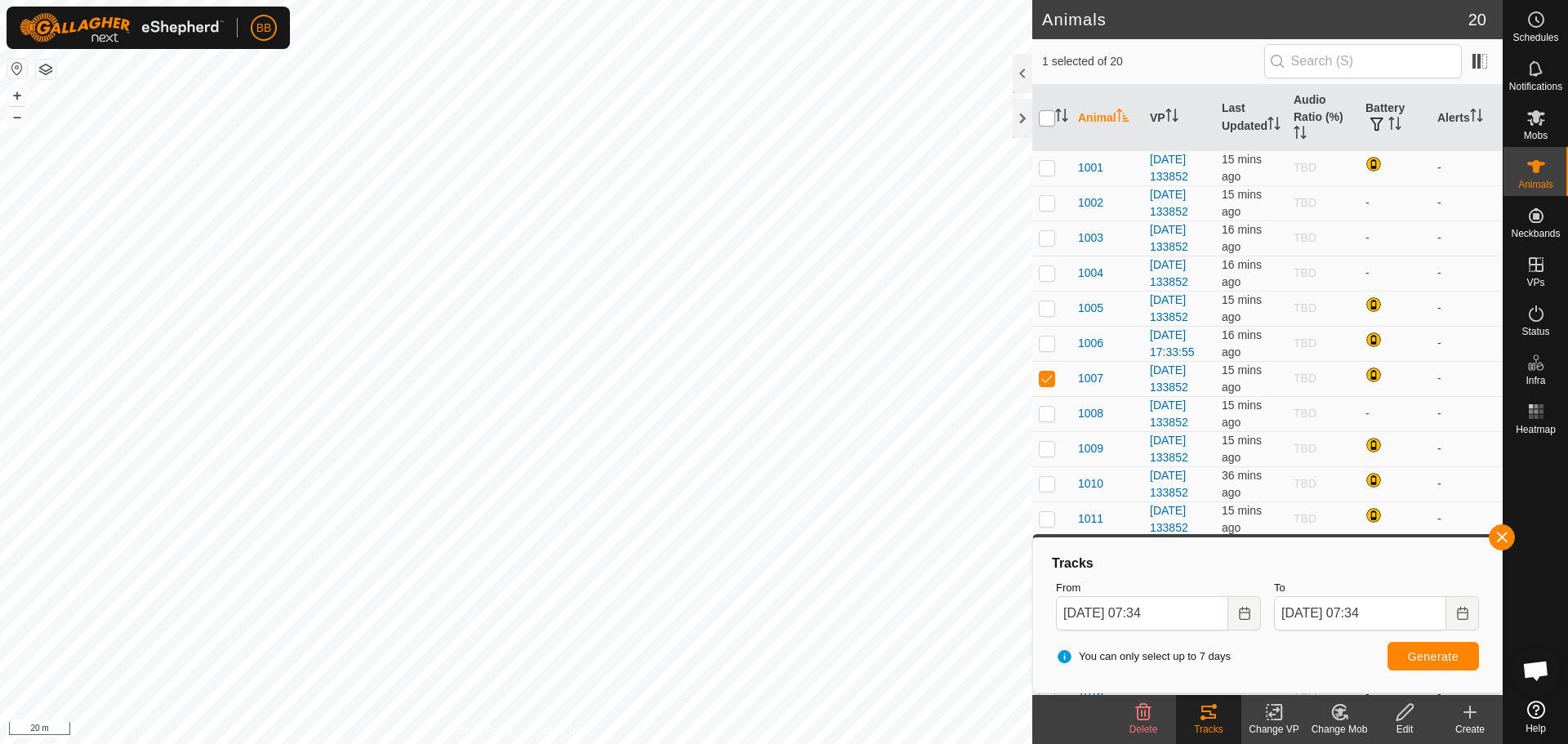
checkbox input "true"
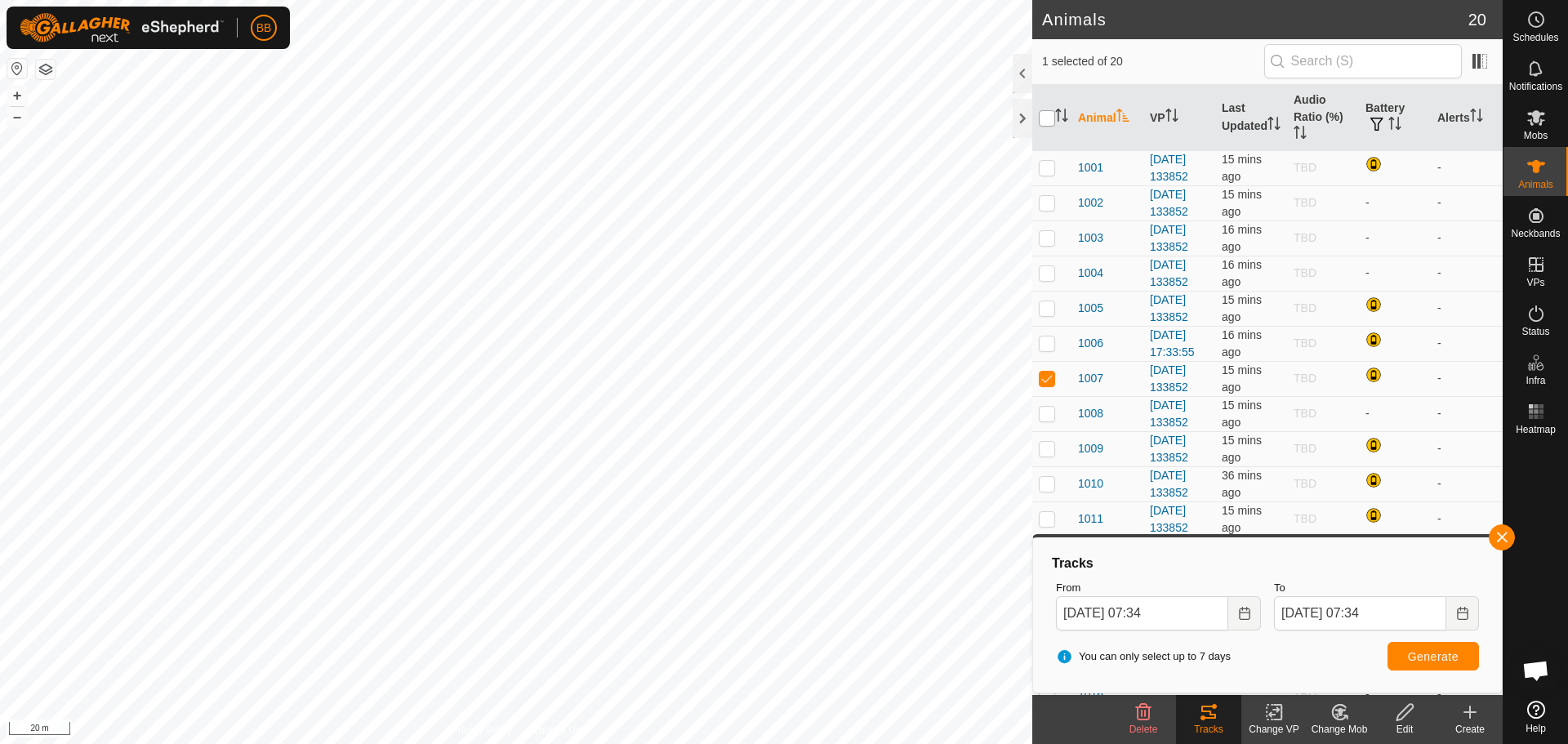
checkbox input "true"
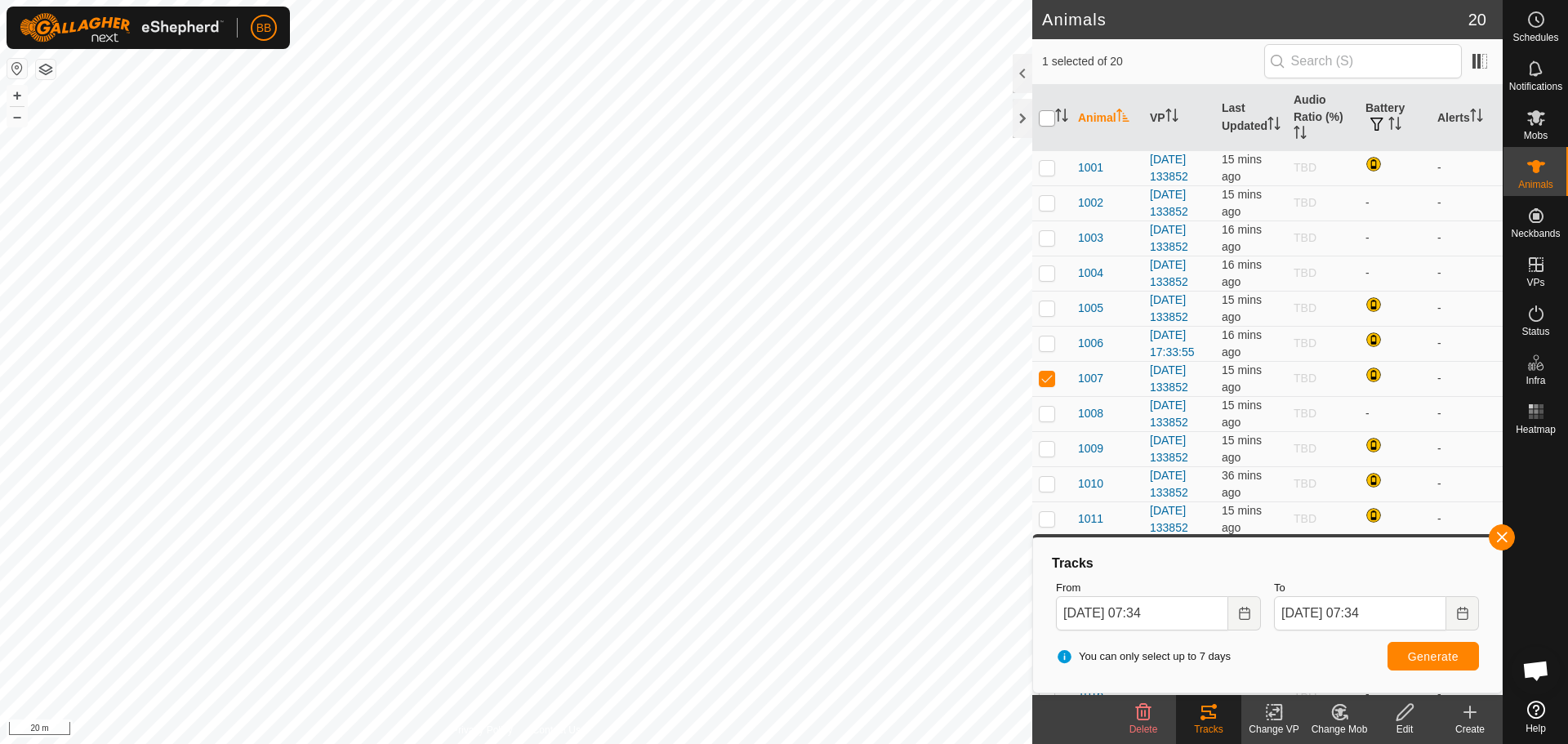
checkbox input "true"
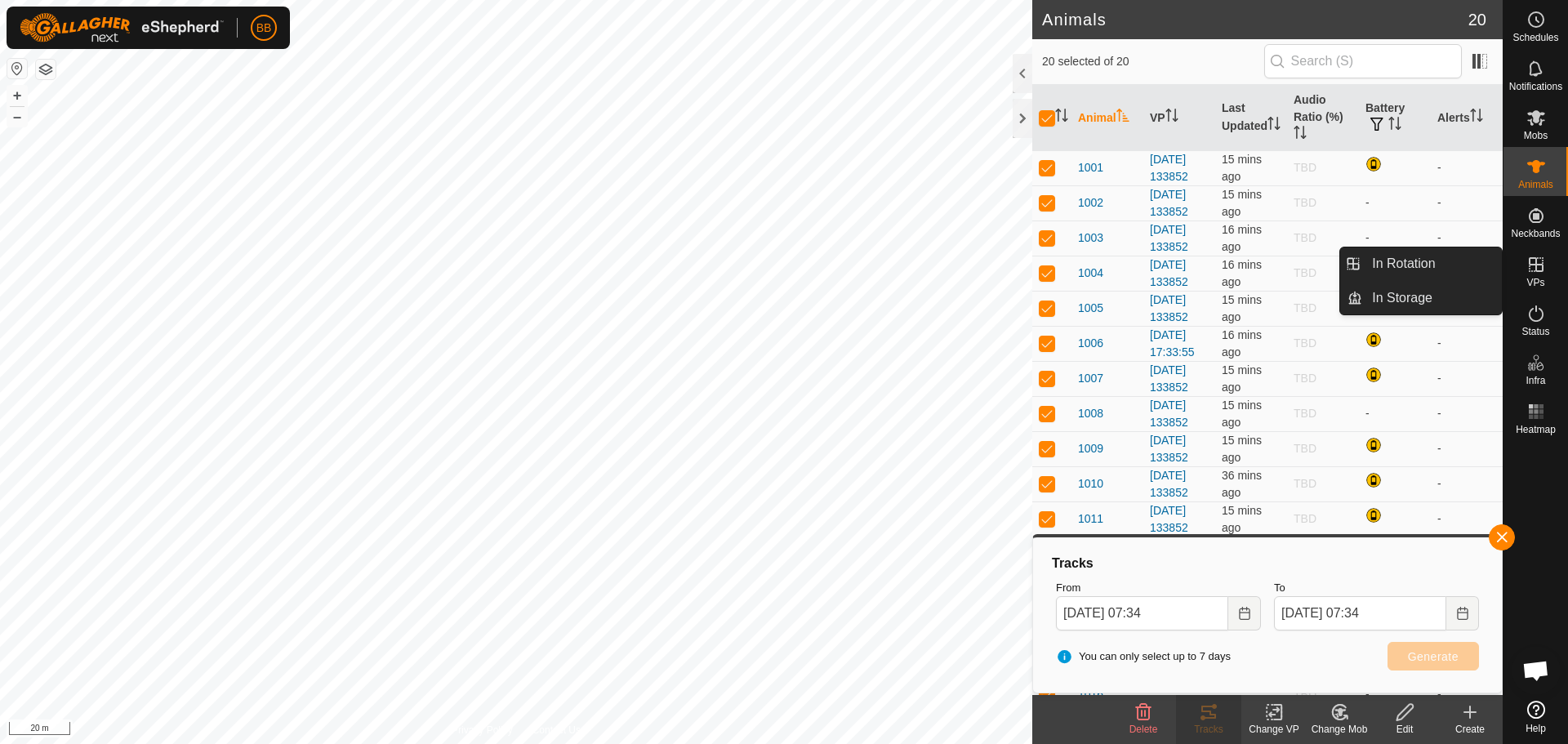
click at [1542, 270] on icon at bounding box center [1537, 264] width 14 height 14
click at [1401, 254] on link "In Rotation" at bounding box center [1431, 263] width 139 height 32
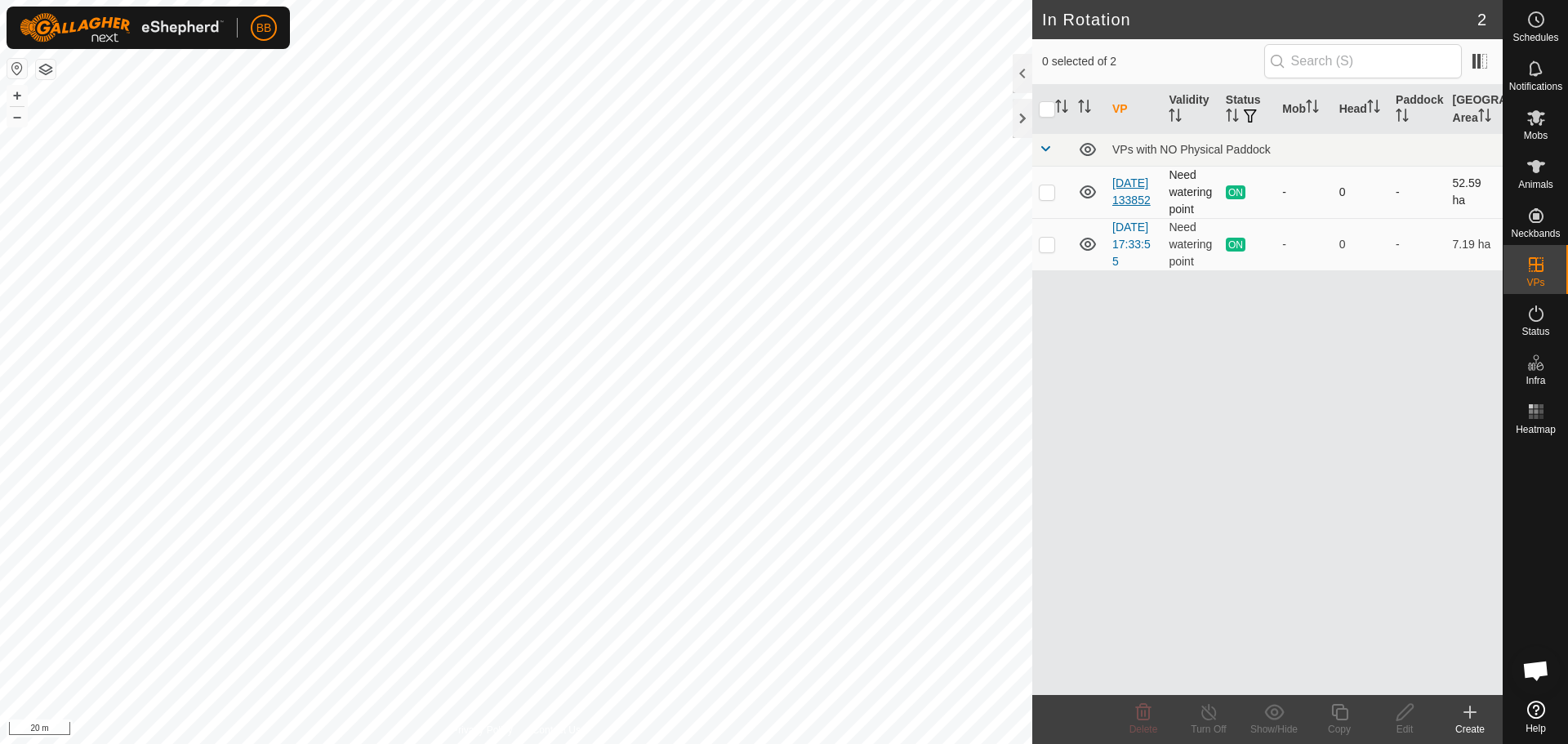
click at [1123, 190] on link "[DATE] 133852" at bounding box center [1131, 191] width 39 height 31
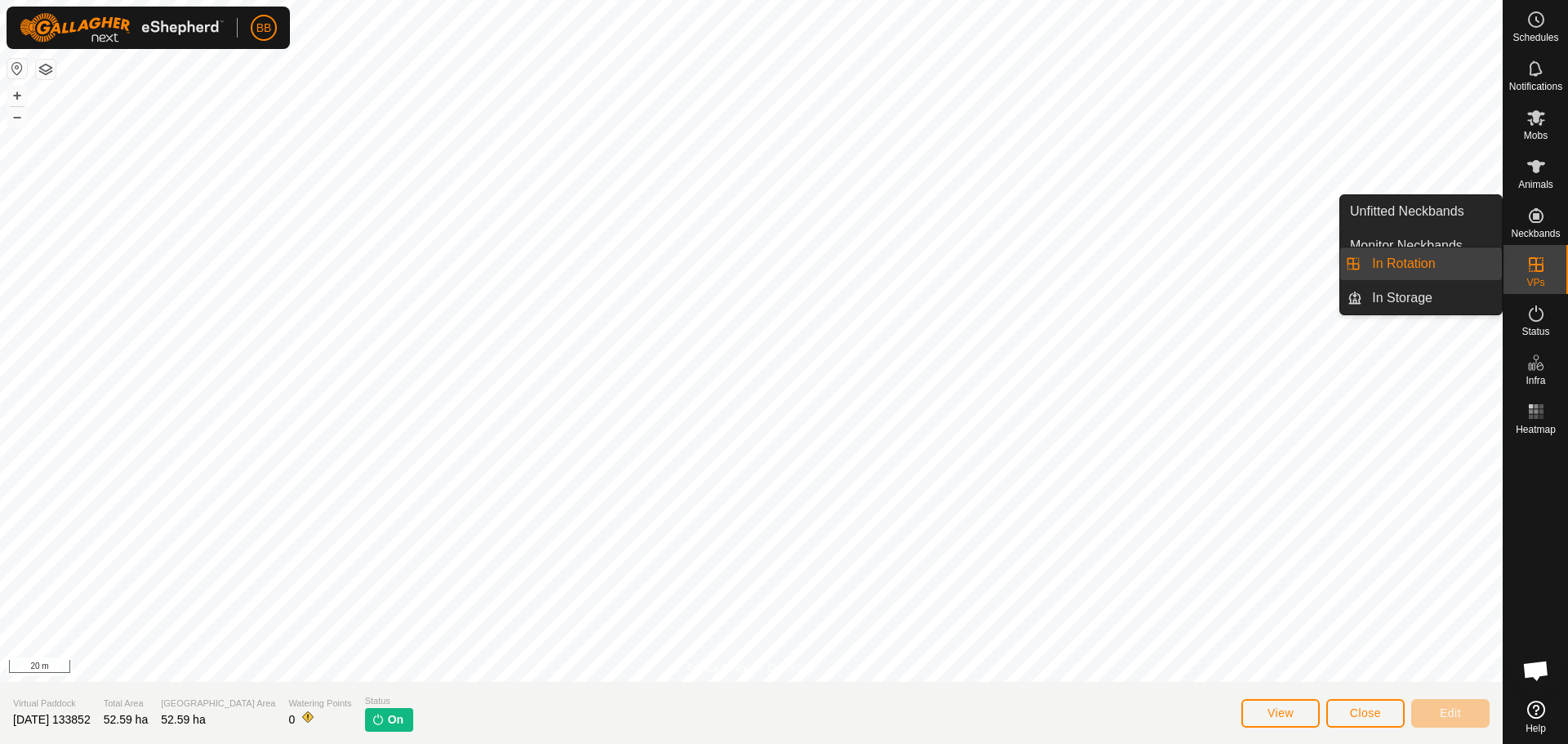
click at [1430, 279] on ul "In Rotation In Storage" at bounding box center [1421, 280] width 162 height 67
click at [1434, 270] on link "In Rotation" at bounding box center [1431, 263] width 139 height 32
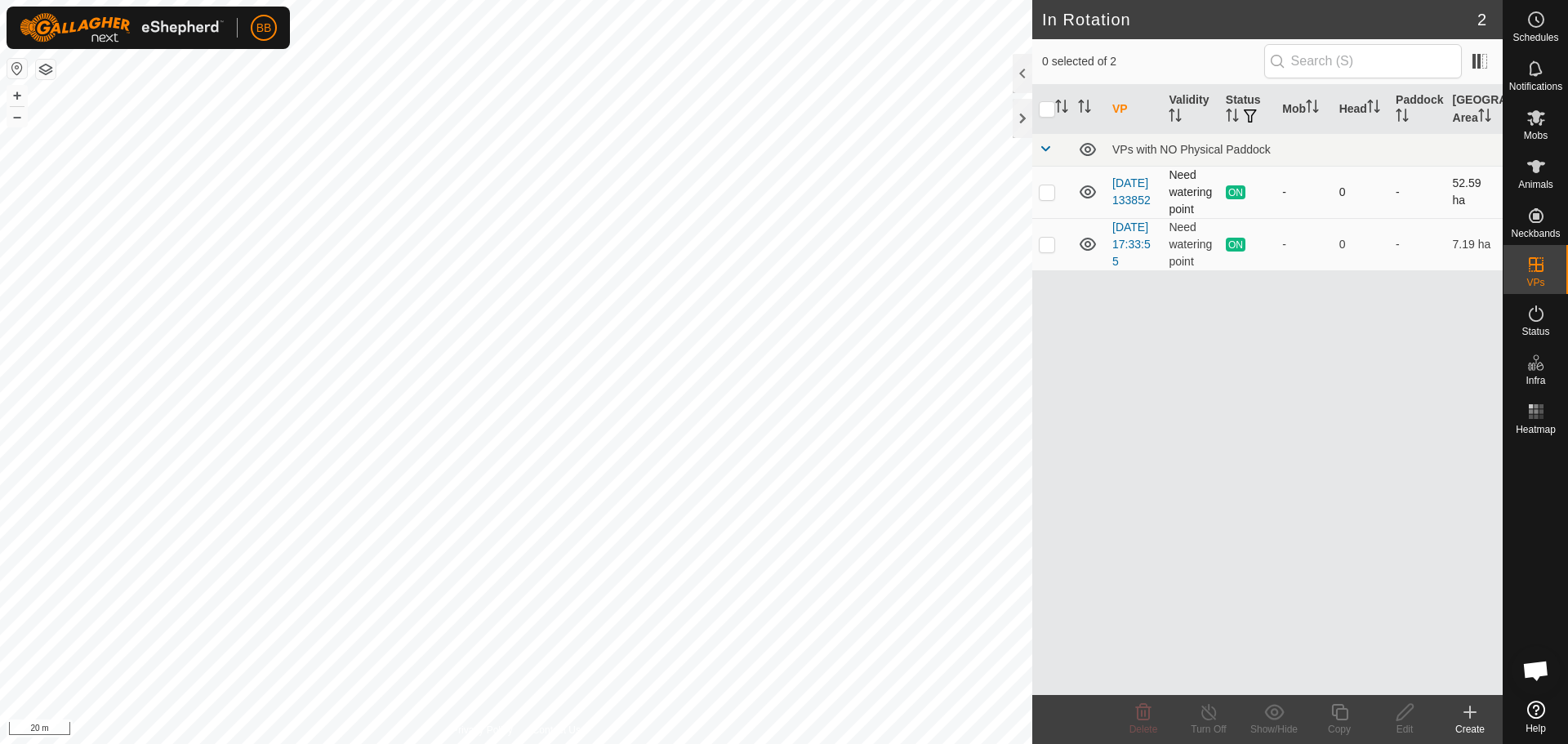
click at [1238, 194] on span "ON" at bounding box center [1236, 191] width 20 height 13
click at [1046, 189] on p-checkbox at bounding box center [1047, 191] width 16 height 13
checkbox input "true"
click at [1137, 176] on link "[DATE] 133852" at bounding box center [1131, 191] width 39 height 31
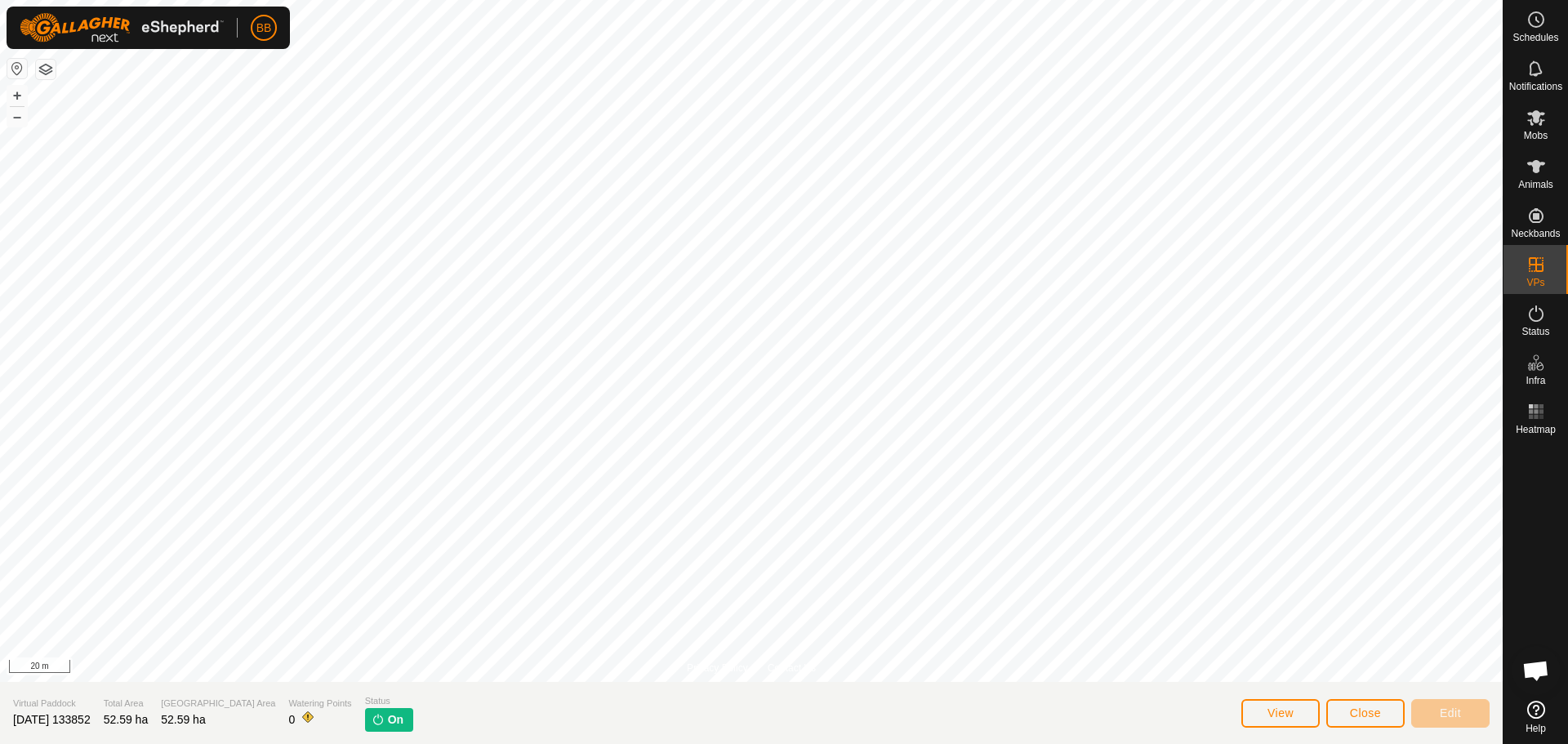
click at [365, 723] on p-tag "On" at bounding box center [389, 720] width 49 height 23
click at [1296, 714] on button "View" at bounding box center [1280, 713] width 78 height 29
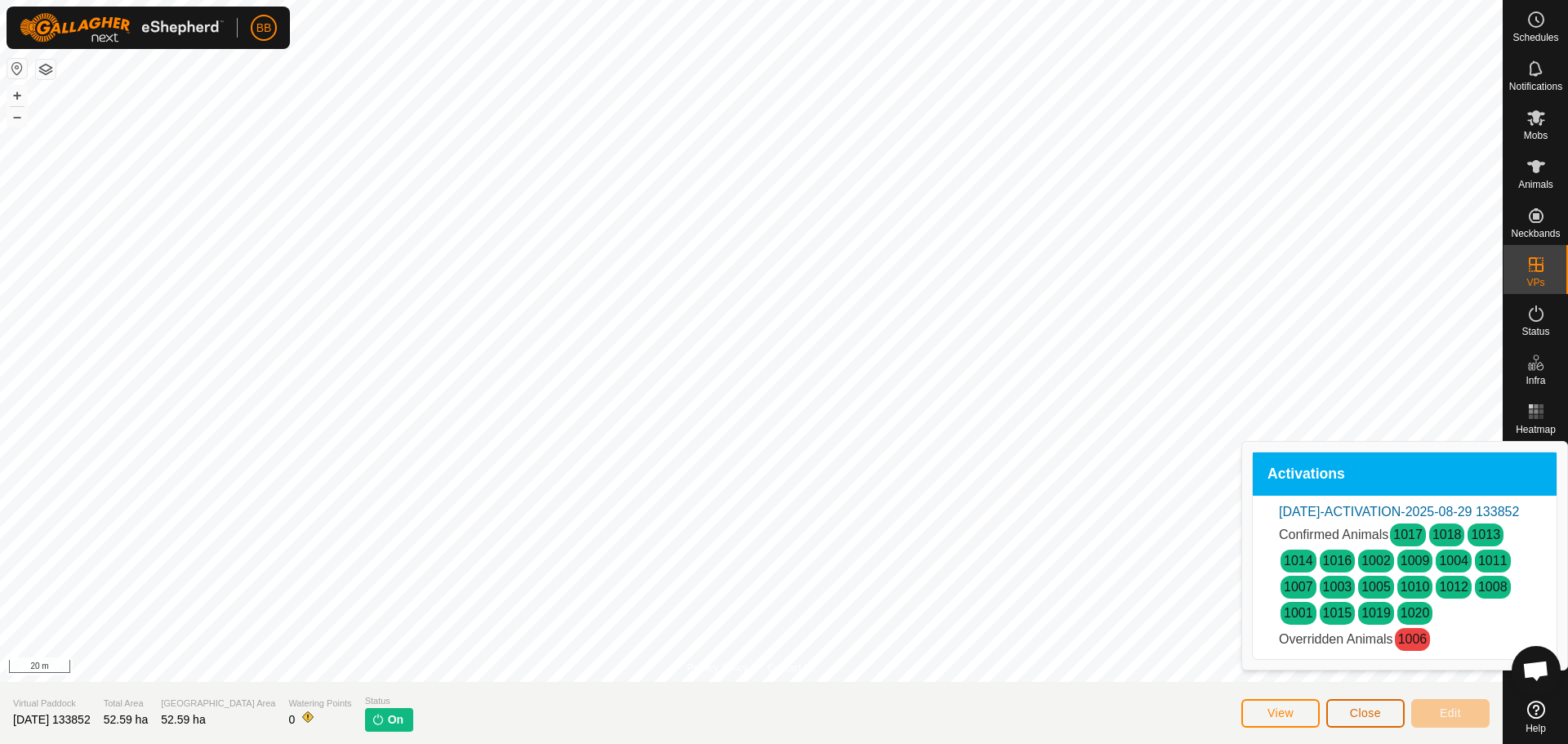
click at [1381, 722] on button "Close" at bounding box center [1365, 713] width 78 height 29
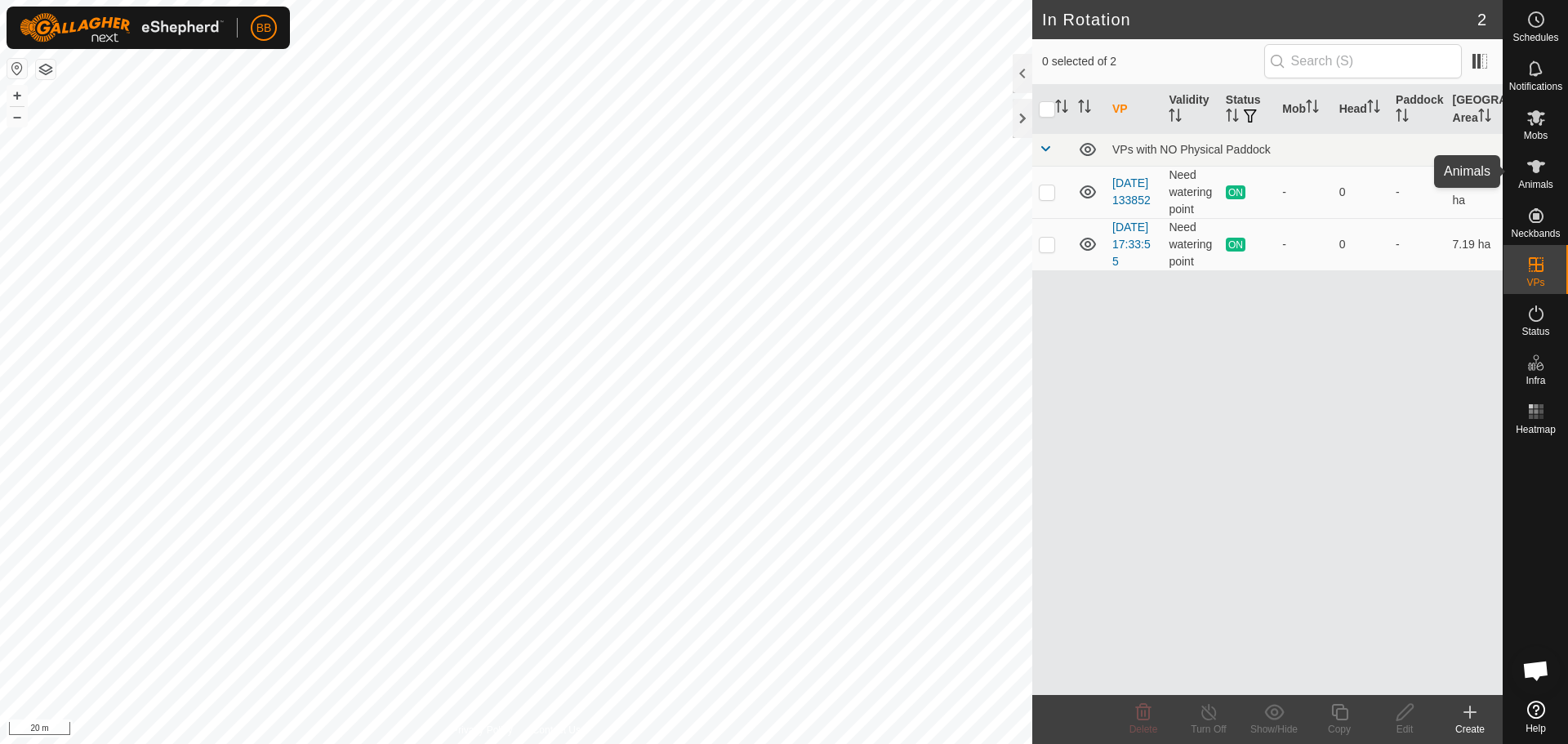
click at [1541, 165] on icon at bounding box center [1537, 166] width 20 height 20
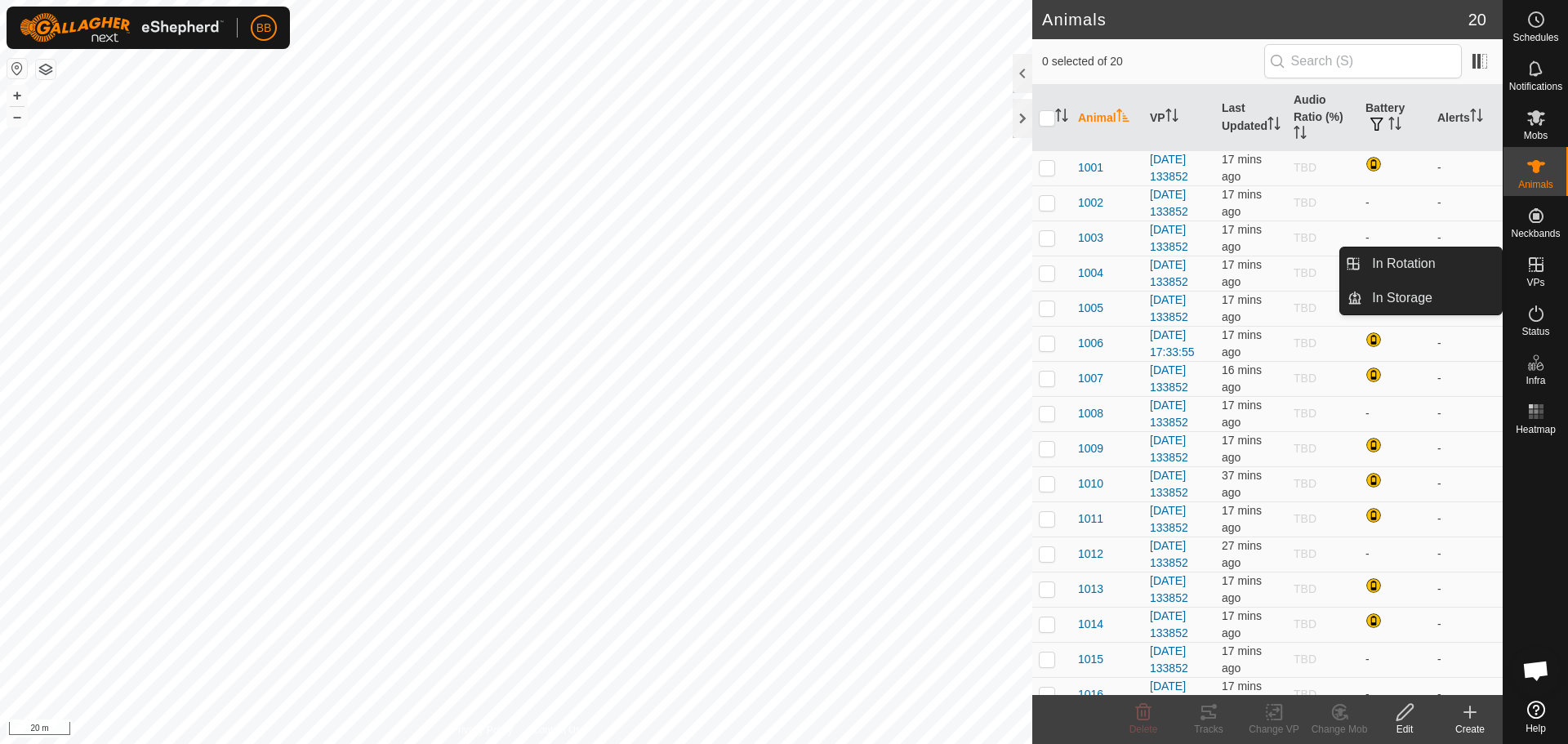
click at [1535, 272] on icon at bounding box center [1537, 264] width 20 height 20
click at [1433, 274] on link "In Rotation" at bounding box center [1431, 263] width 139 height 32
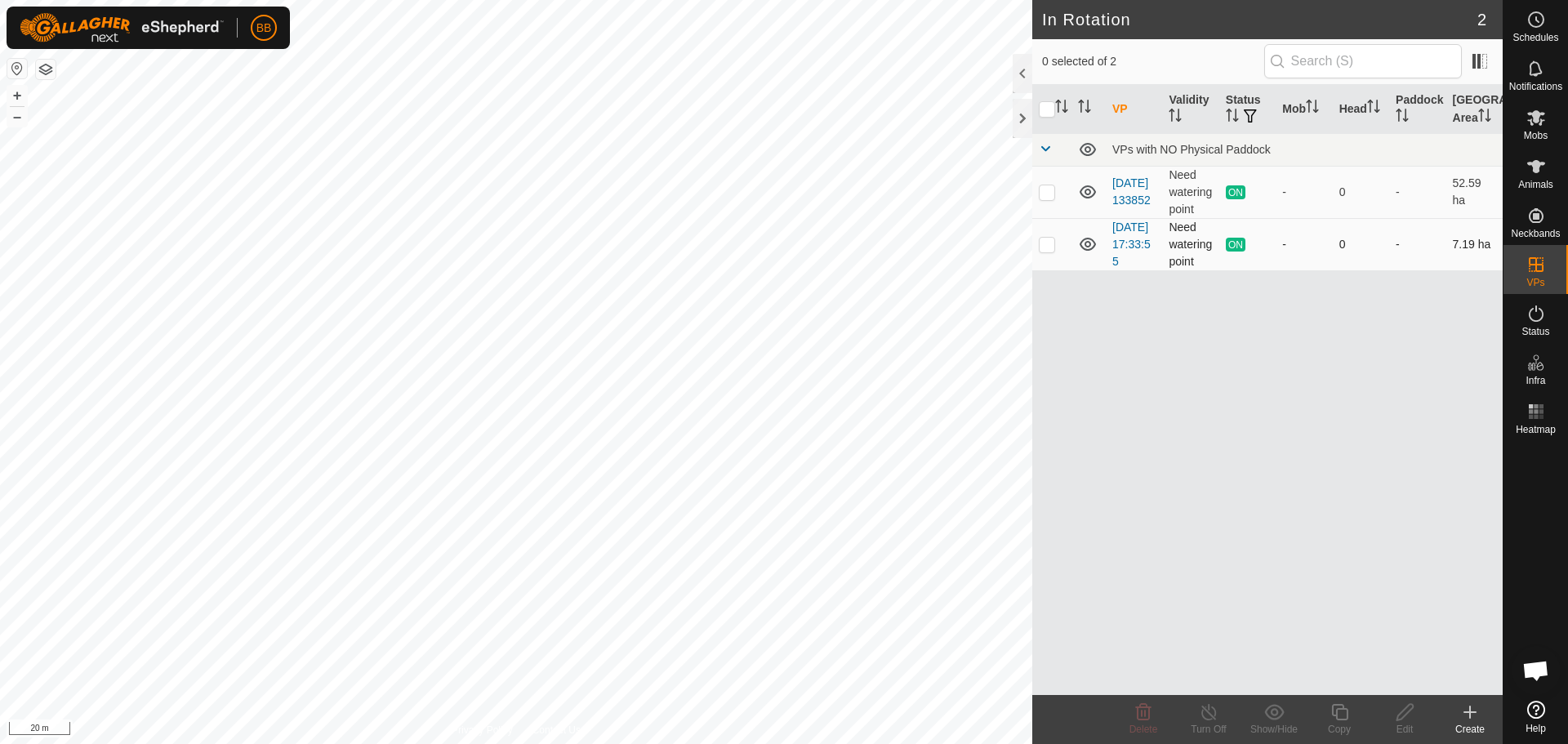
click at [1055, 251] on p-checkbox at bounding box center [1047, 244] width 16 height 13
checkbox input "true"
click at [1215, 717] on icon at bounding box center [1209, 712] width 21 height 20
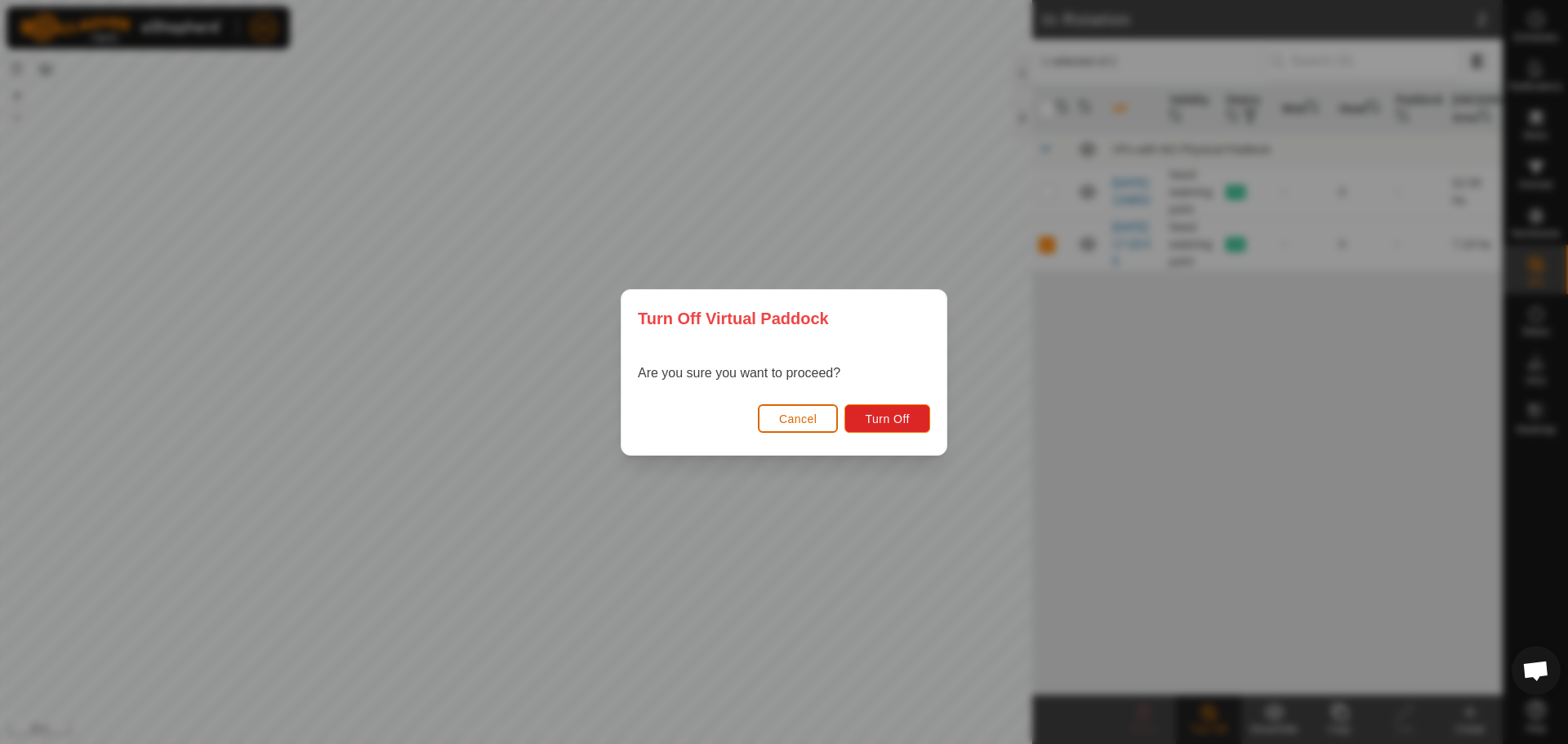
click at [799, 421] on span "Cancel" at bounding box center [798, 419] width 39 height 13
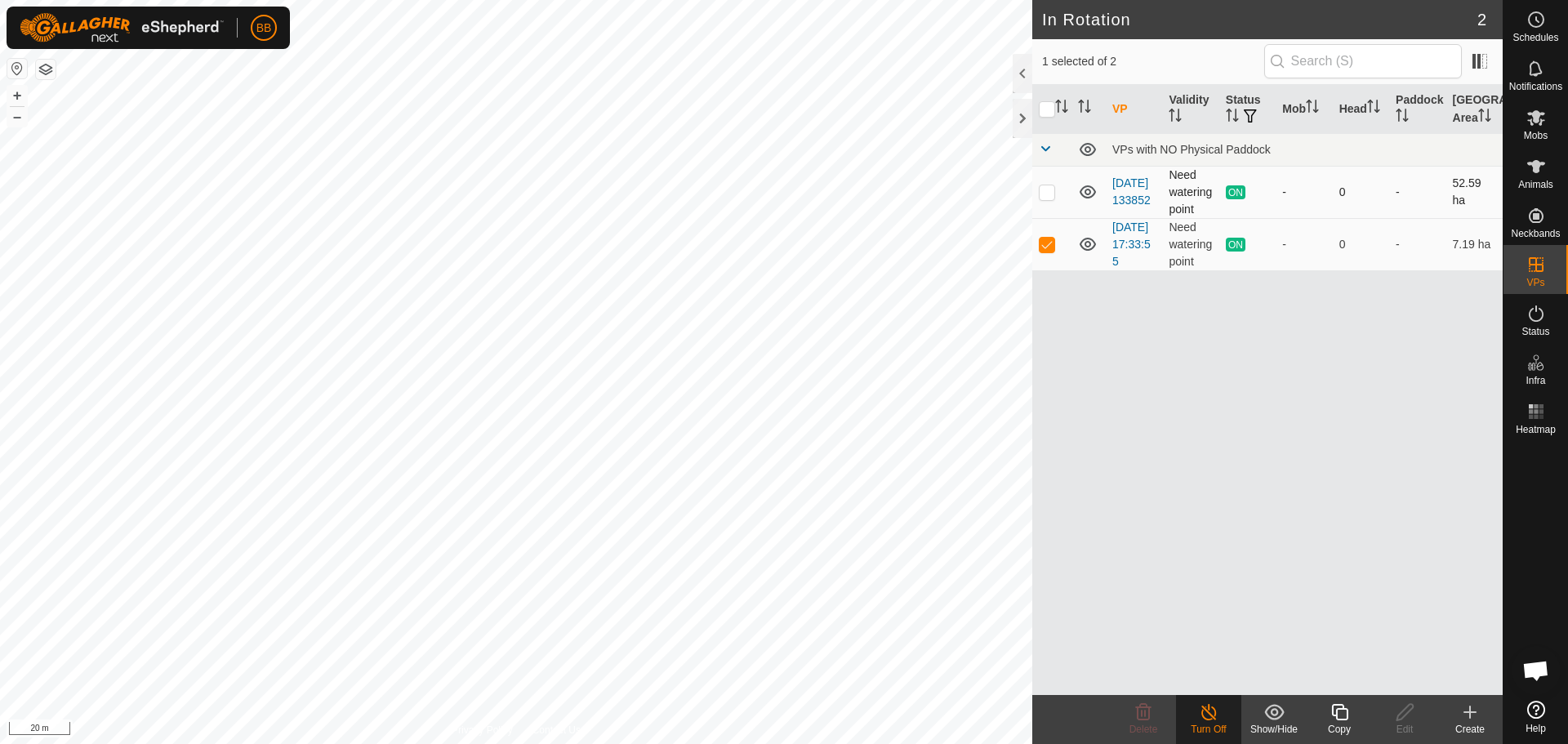
click at [1047, 195] on p-checkbox at bounding box center [1047, 191] width 16 height 13
checkbox input "true"
click at [1047, 195] on p-checkbox at bounding box center [1047, 191] width 16 height 13
checkbox input "false"
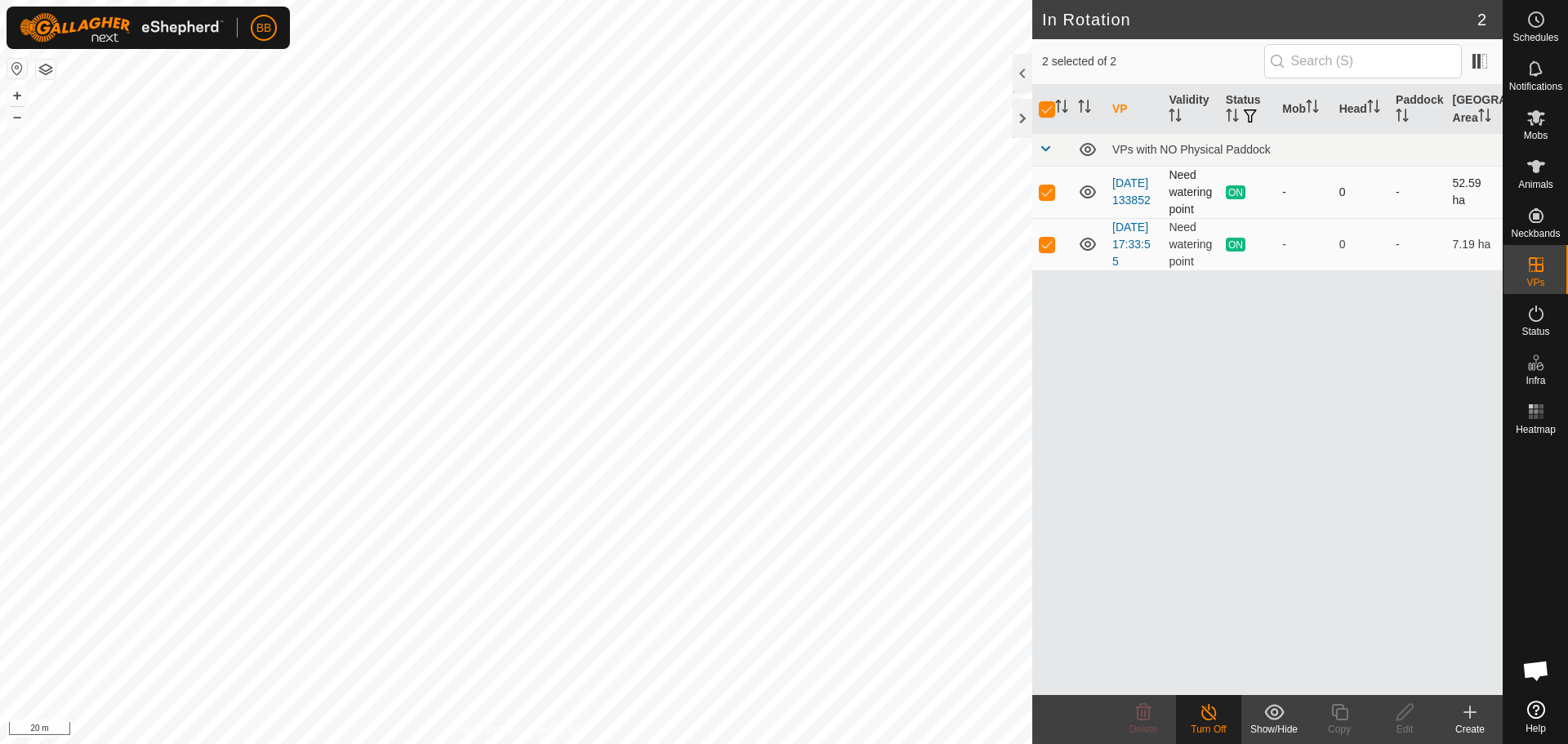
checkbox input "false"
click at [1520, 177] on div "Animals" at bounding box center [1537, 172] width 65 height 49
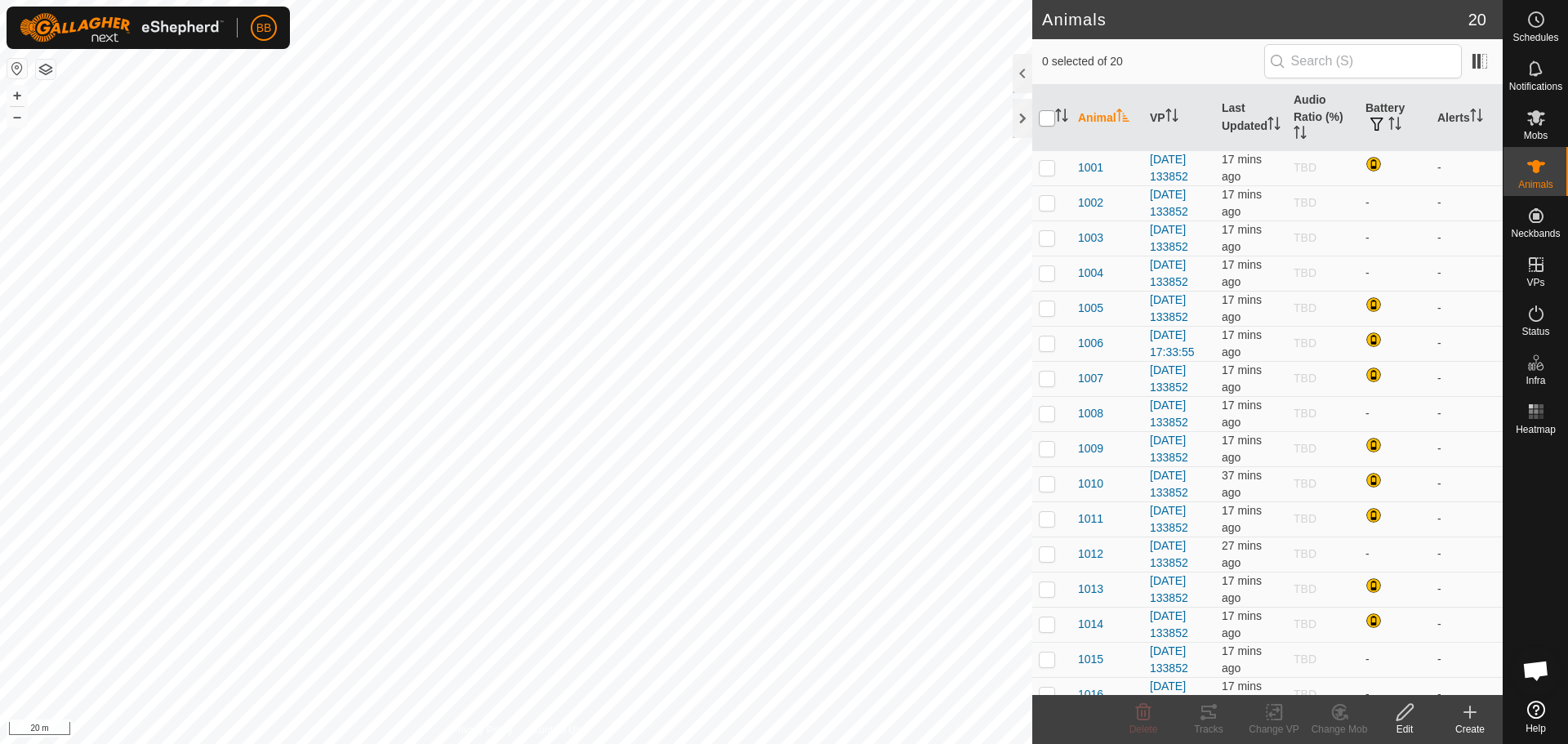
click at [1041, 119] on input "checkbox" at bounding box center [1047, 119] width 16 height 16
checkbox input "true"
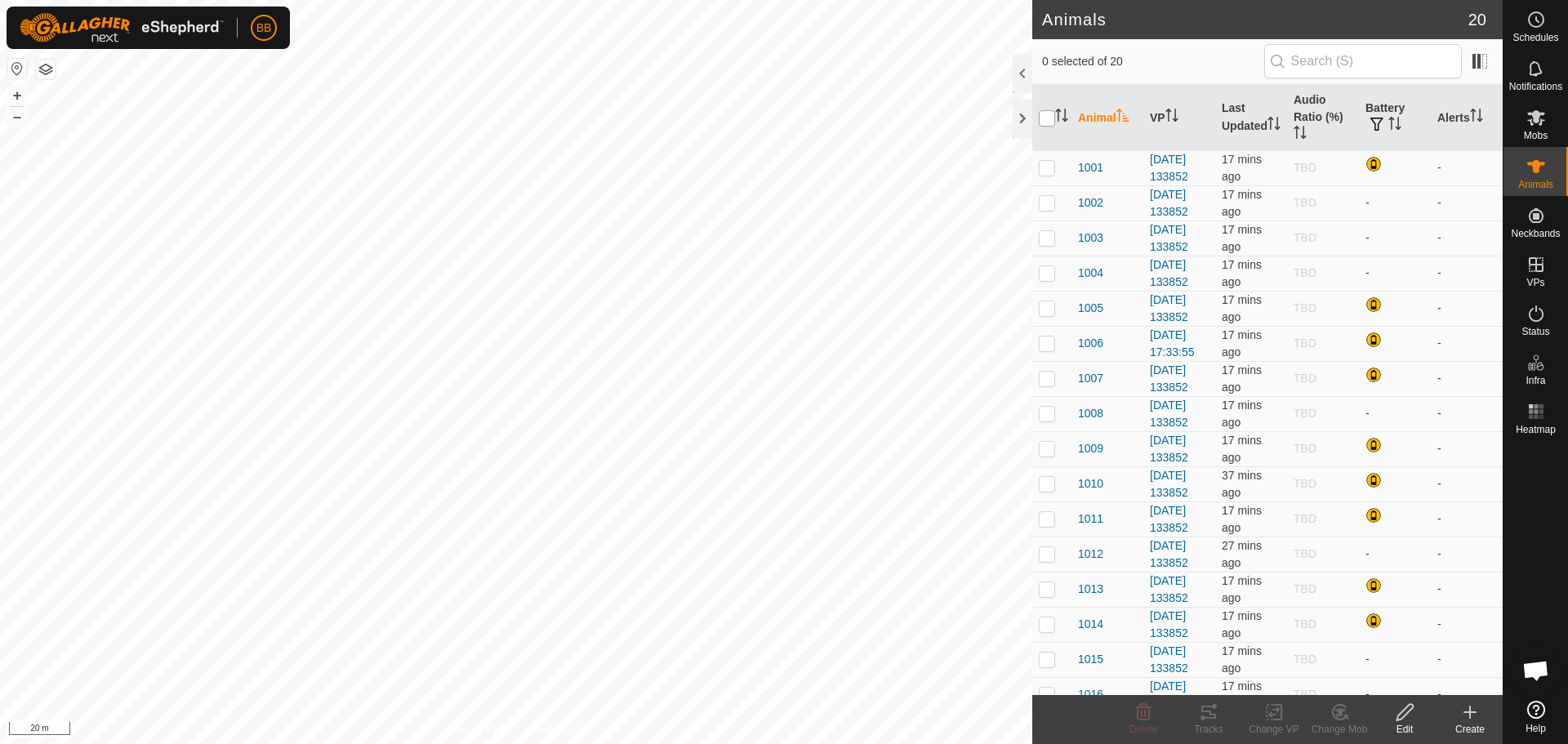
checkbox input "true"
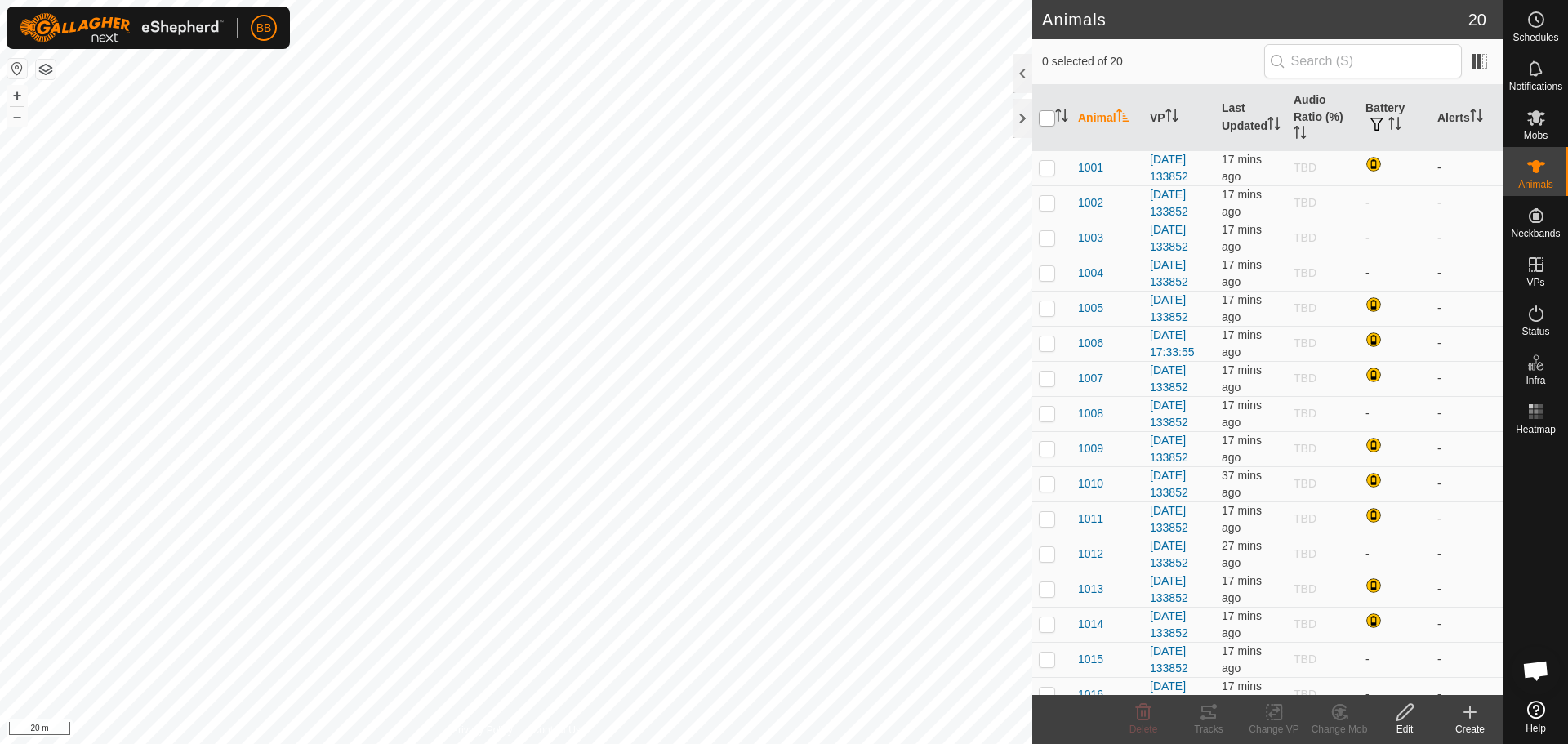
checkbox input "true"
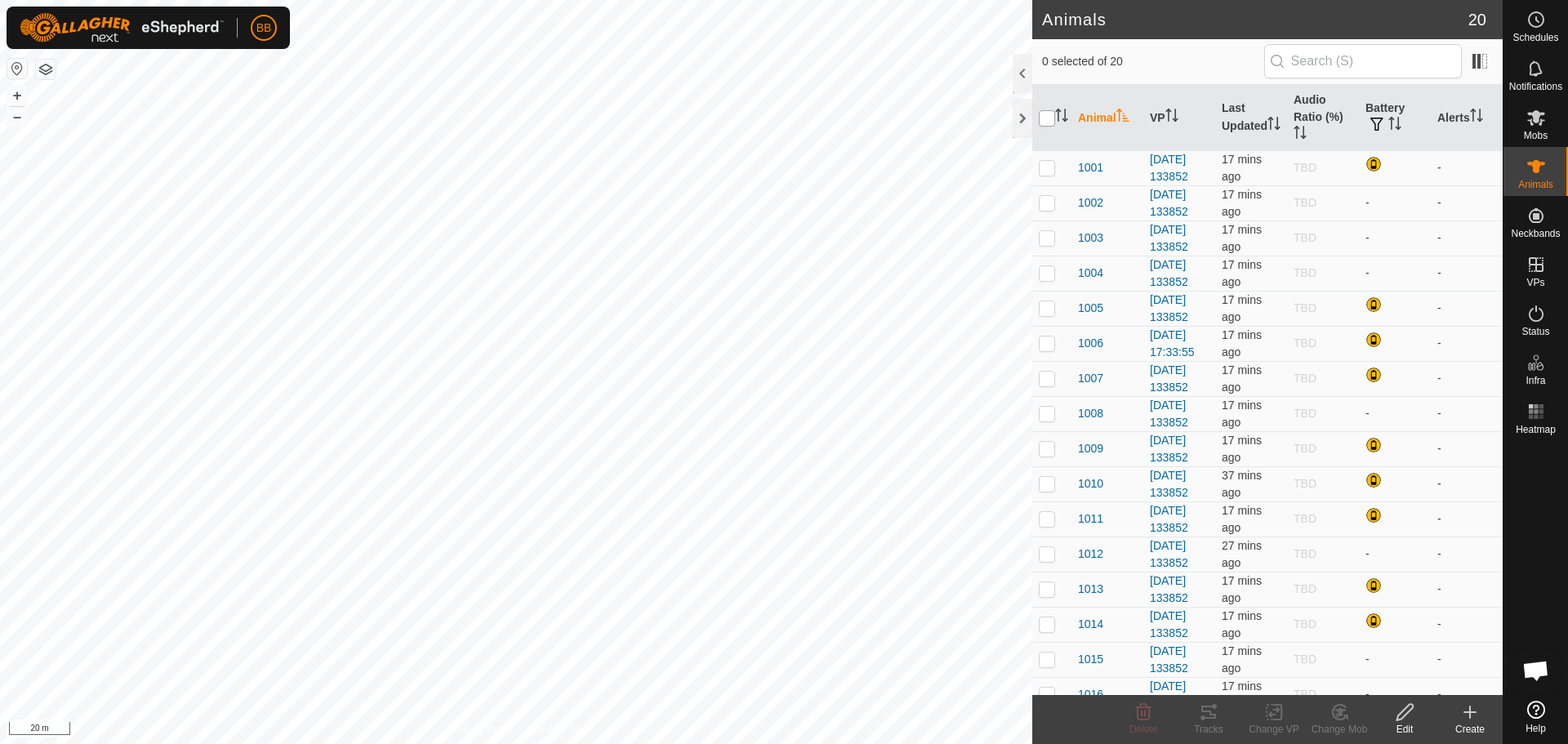
checkbox input "true"
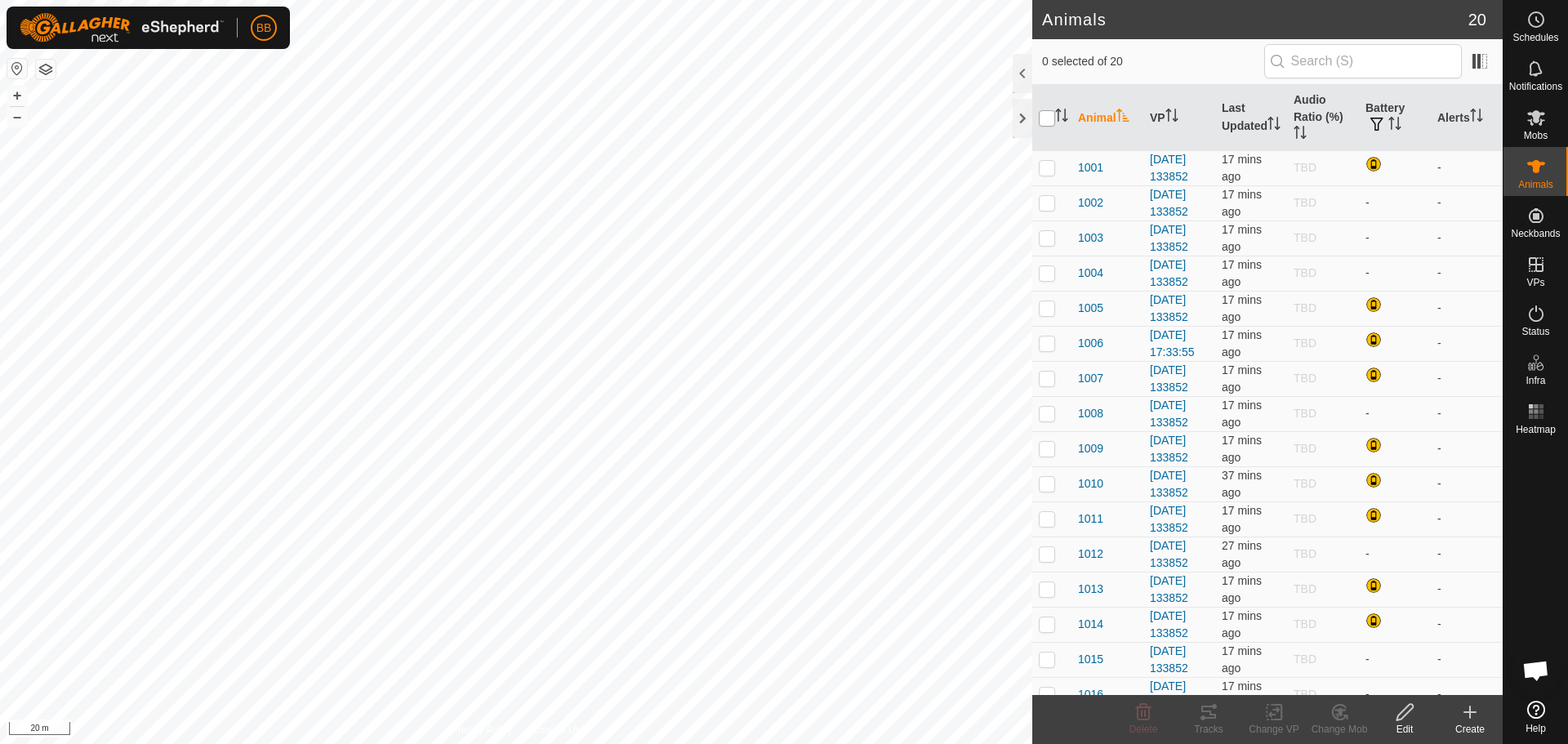
checkbox input "true"
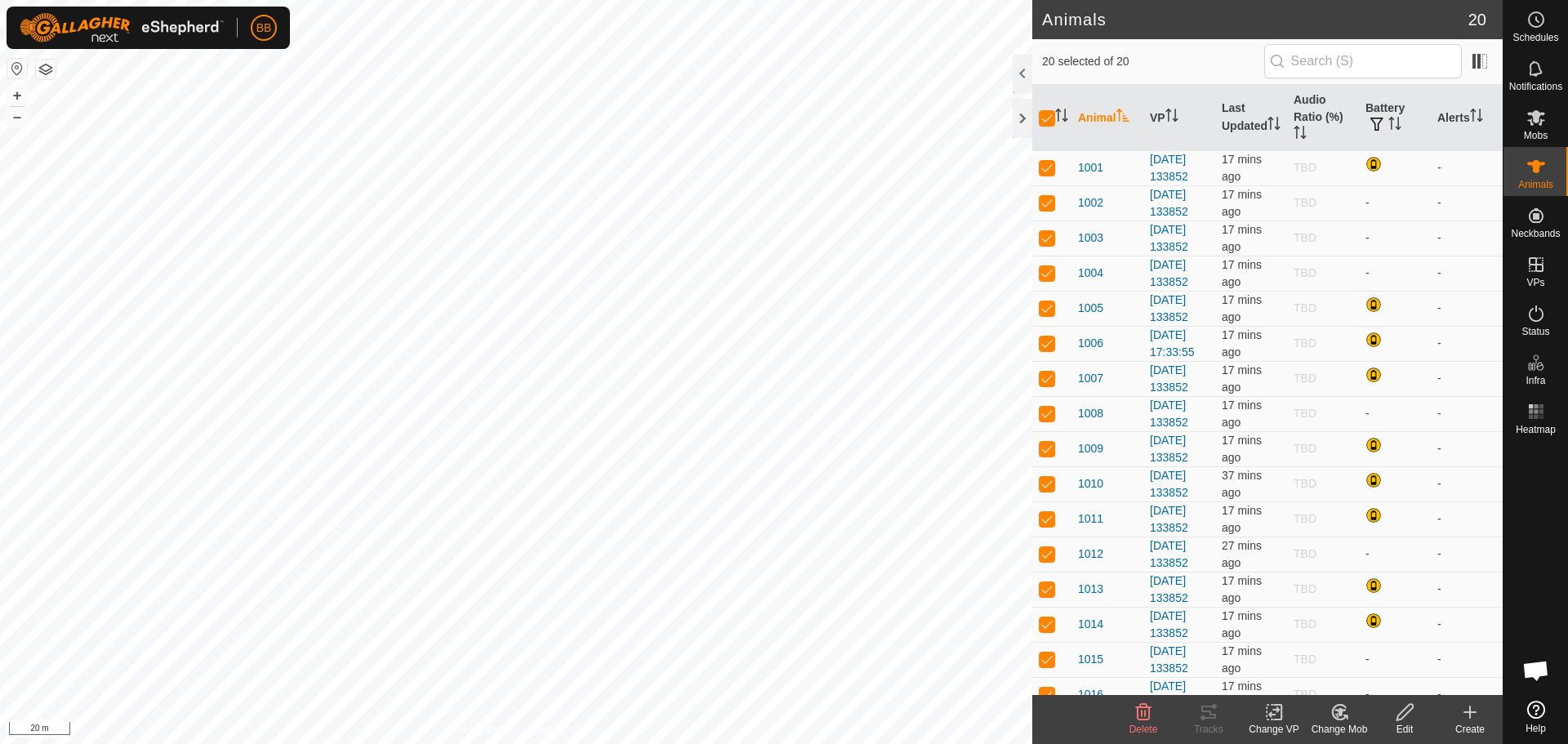
click at [1280, 710] on icon at bounding box center [1274, 712] width 21 height 20
click at [1309, 644] on link "Choose VP..." at bounding box center [1323, 642] width 162 height 32
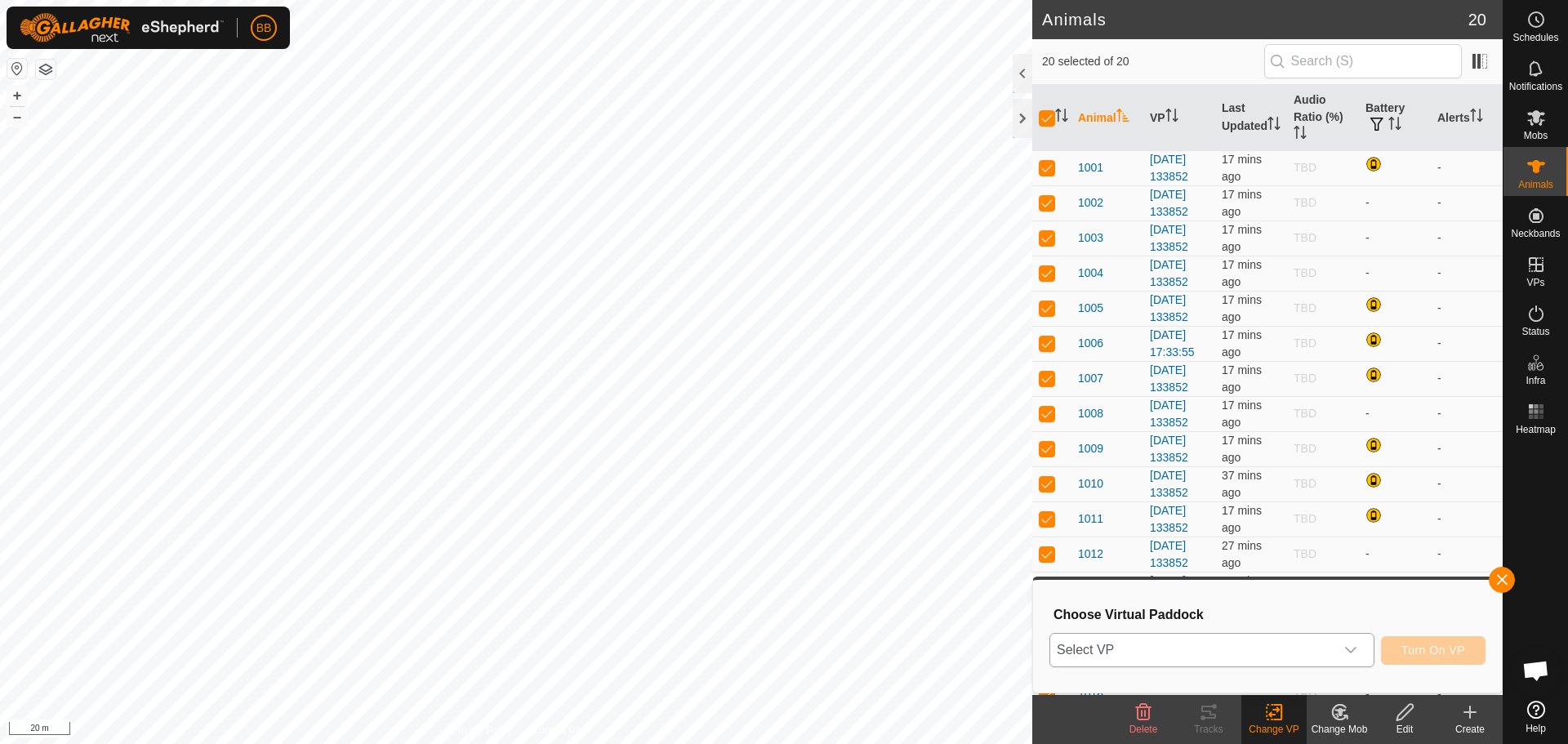
click at [1337, 649] on div "dropdown trigger" at bounding box center [1351, 650] width 32 height 32
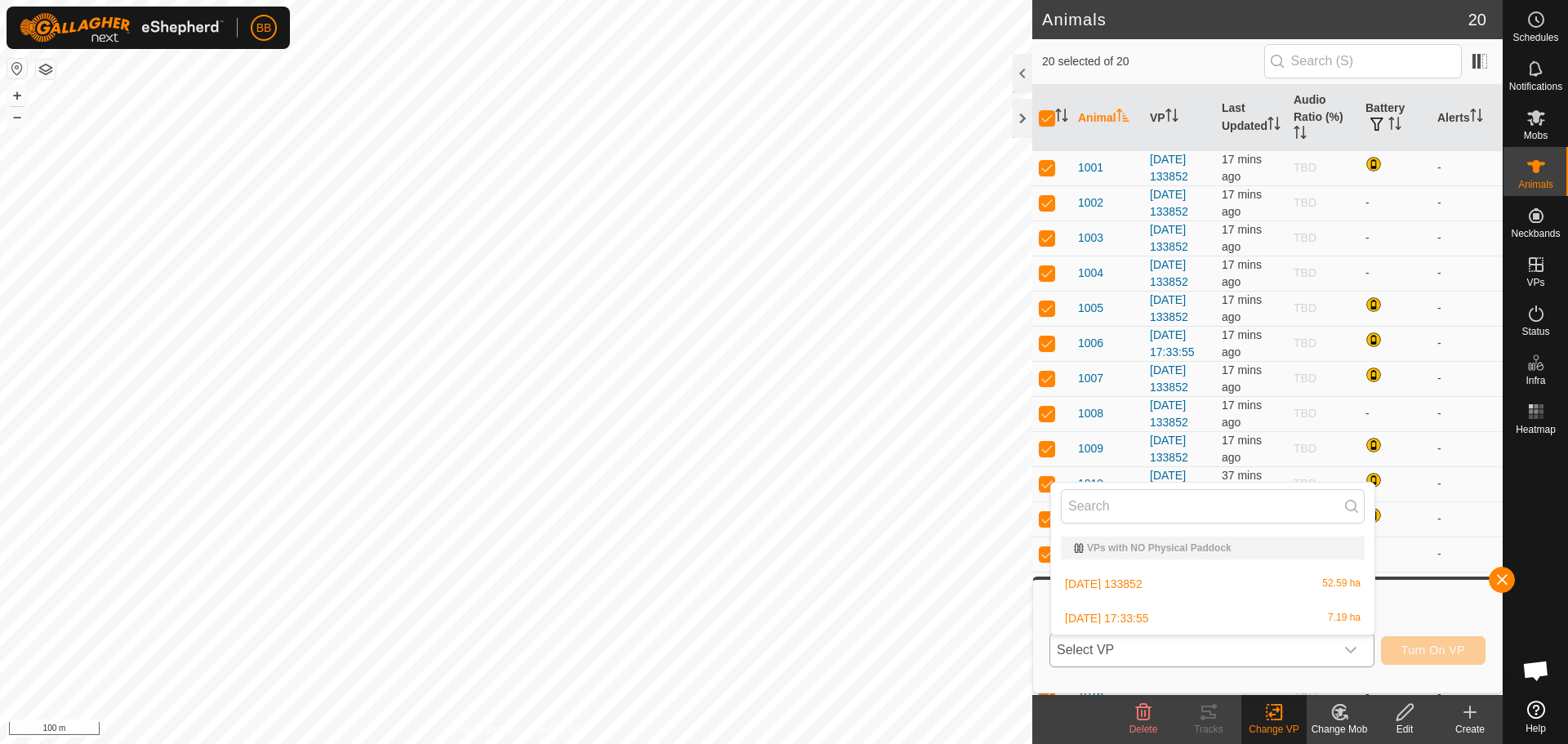
click at [1160, 621] on li "[DATE] 17:33:55 7.19 ha" at bounding box center [1213, 618] width 324 height 32
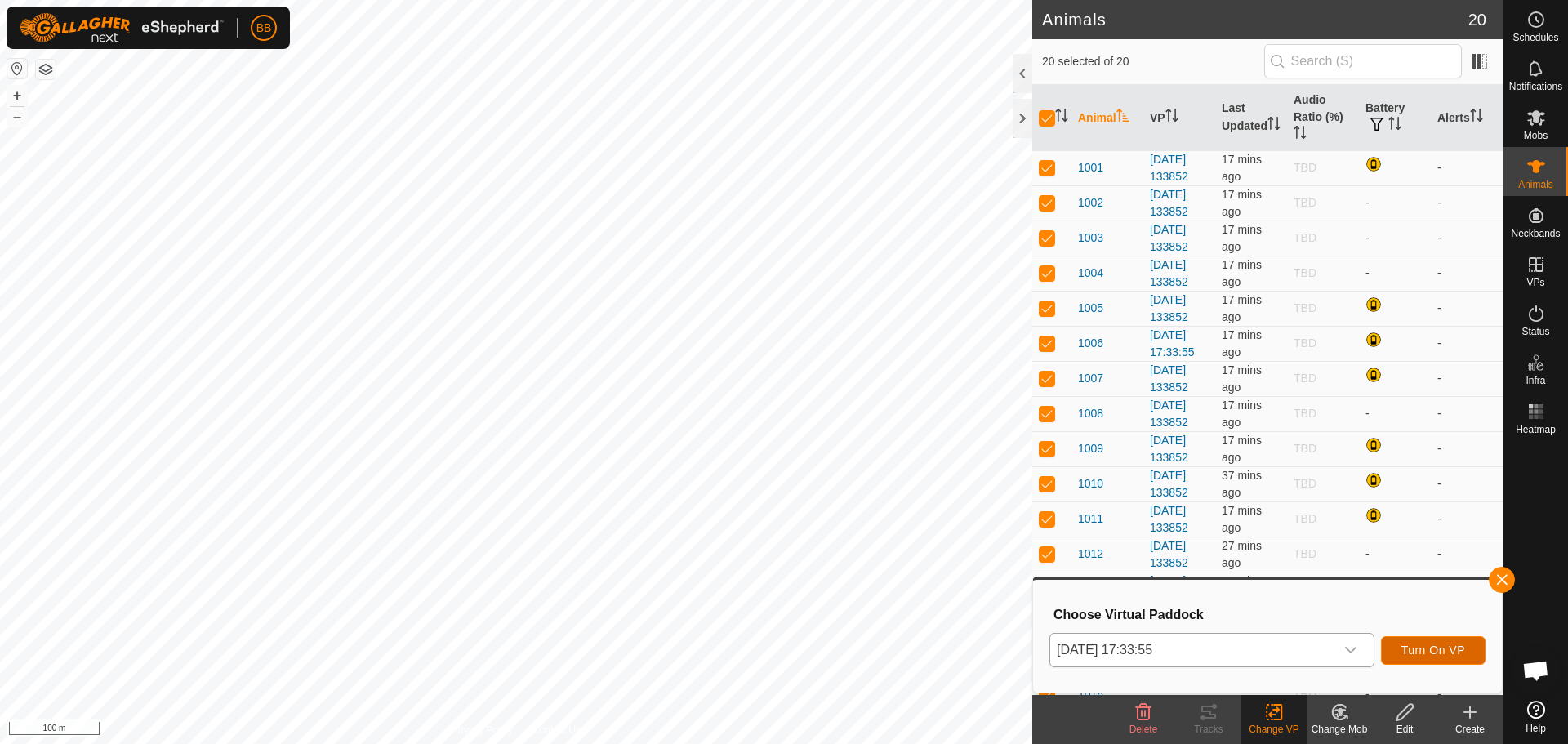
click at [1421, 647] on span "Turn On VP" at bounding box center [1433, 650] width 64 height 13
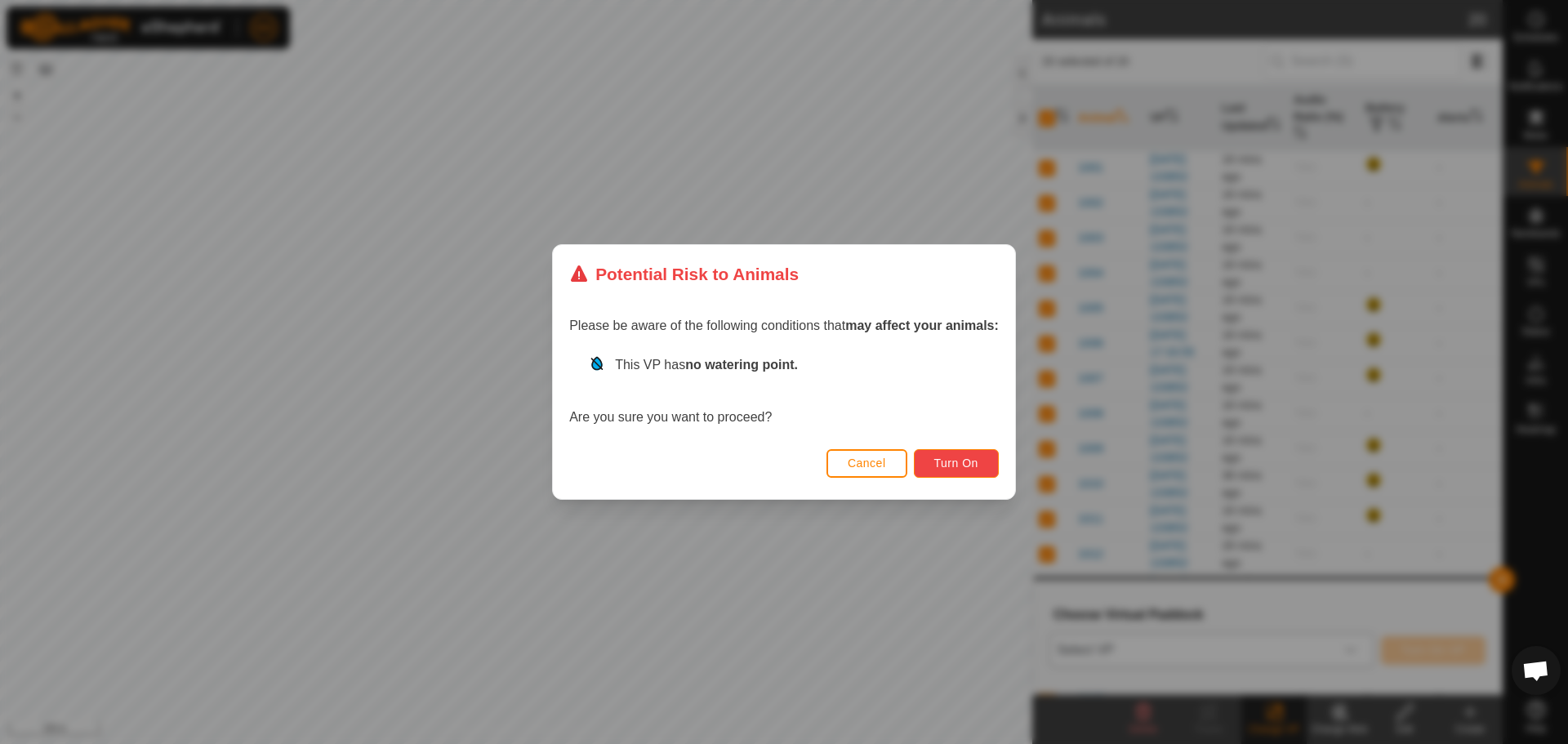
click at [968, 457] on span "Turn On" at bounding box center [956, 463] width 44 height 13
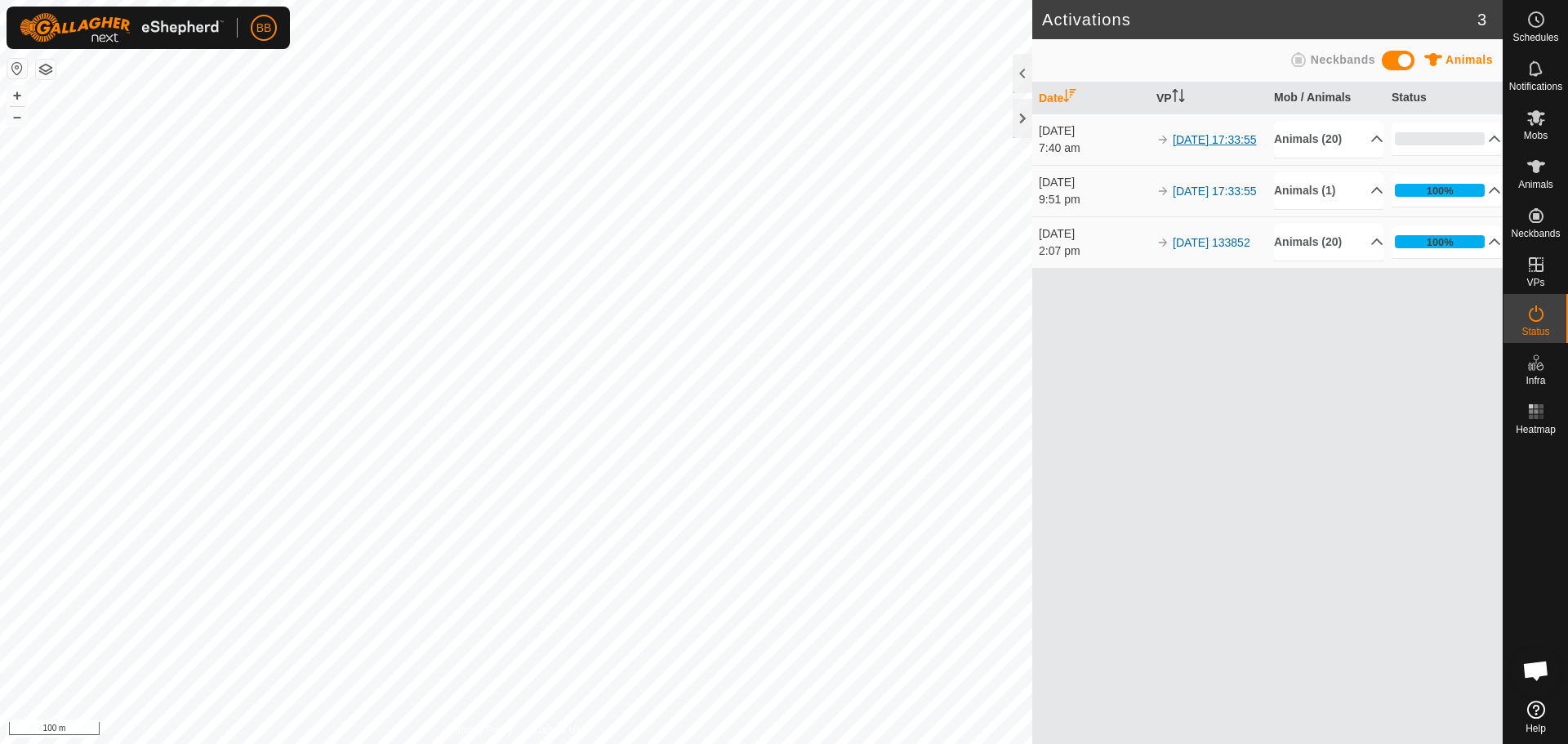
click at [1201, 133] on link "[DATE] 17:33:55" at bounding box center [1215, 139] width 84 height 13
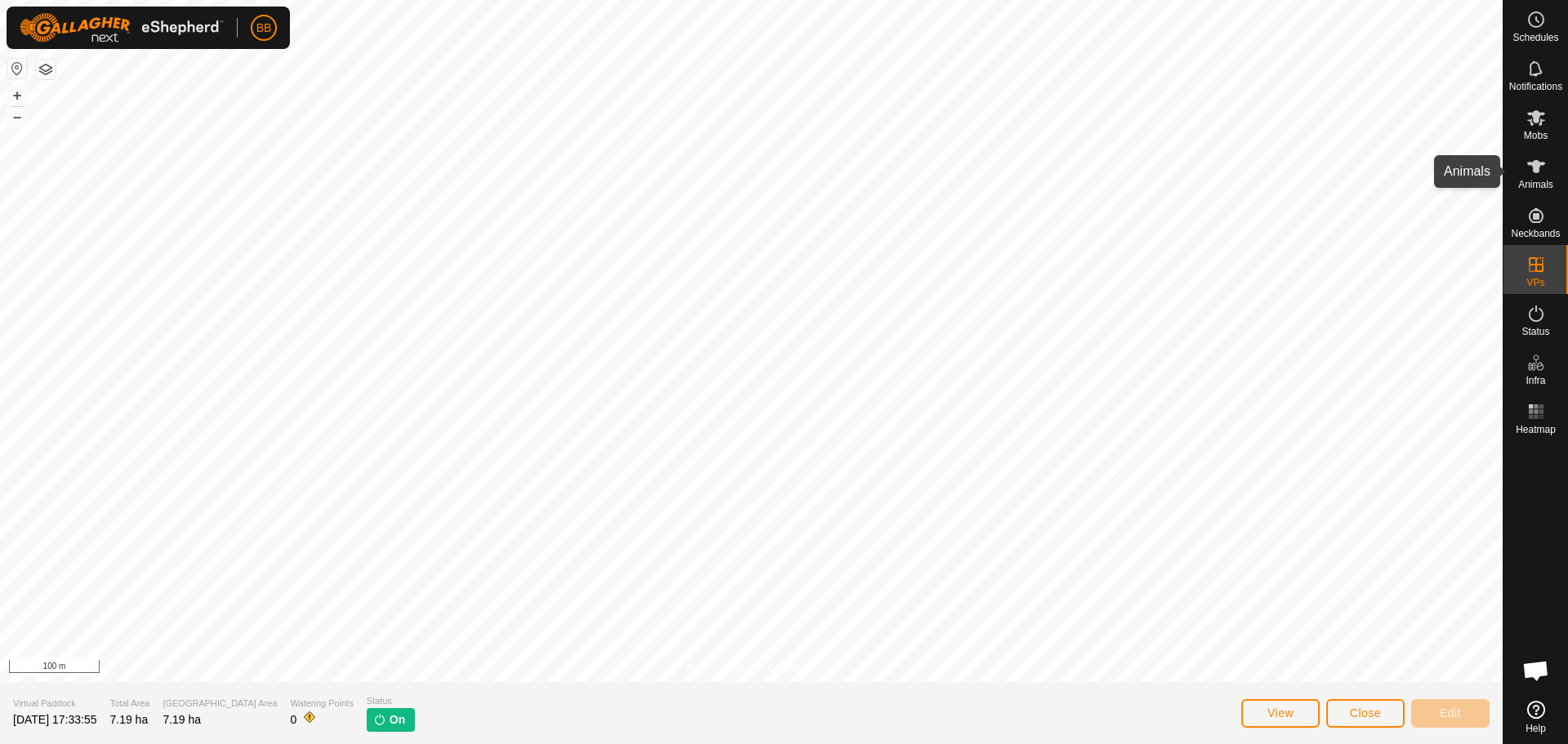
click at [1530, 175] on icon at bounding box center [1537, 166] width 20 height 20
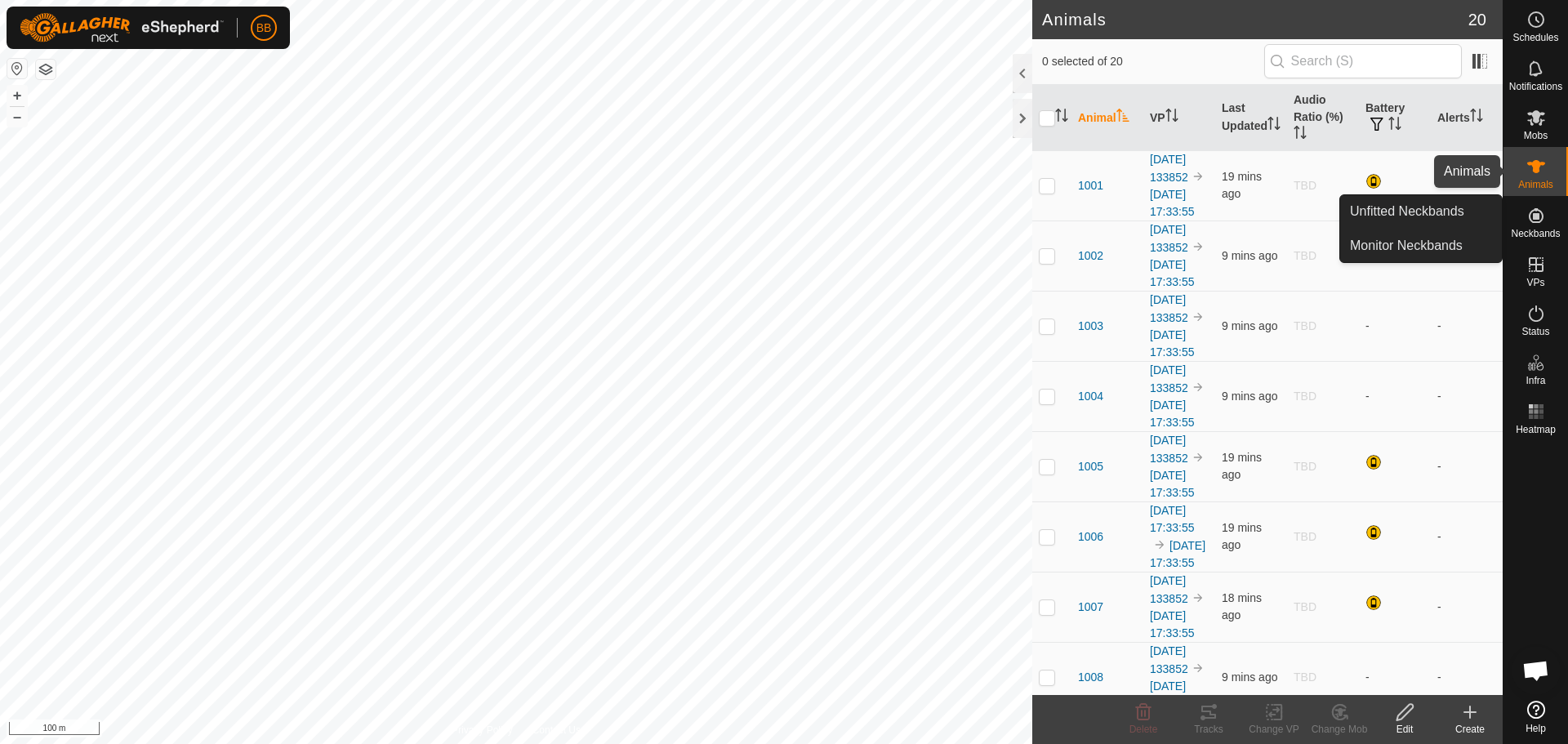
click at [1537, 174] on icon at bounding box center [1537, 166] width 20 height 20
click at [1463, 250] on link "Monitor Neckbands" at bounding box center [1421, 245] width 162 height 32
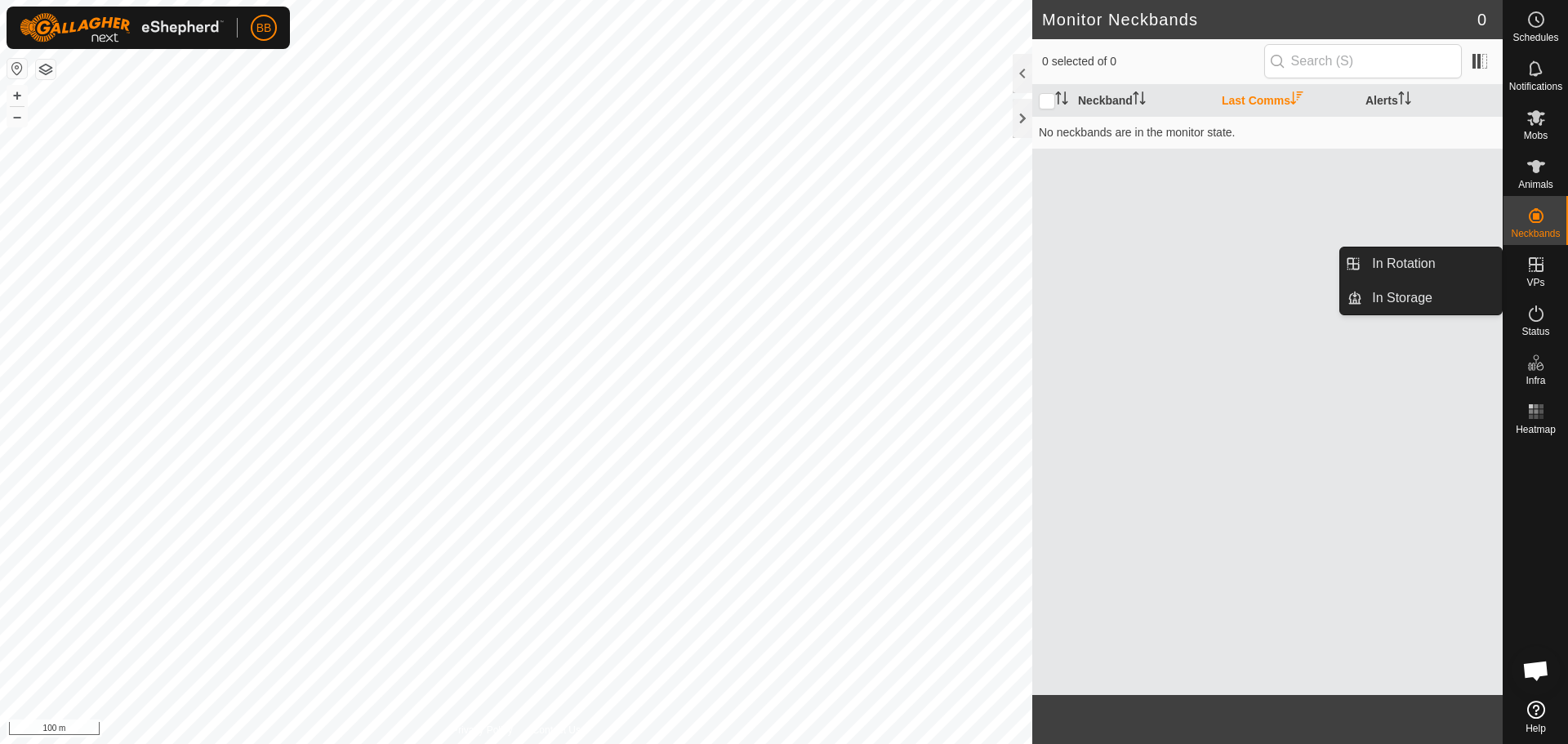
click at [1539, 276] on es-virtualpaddocks-svg-icon at bounding box center [1537, 264] width 30 height 26
click at [1446, 270] on link "In Rotation" at bounding box center [1431, 263] width 139 height 32
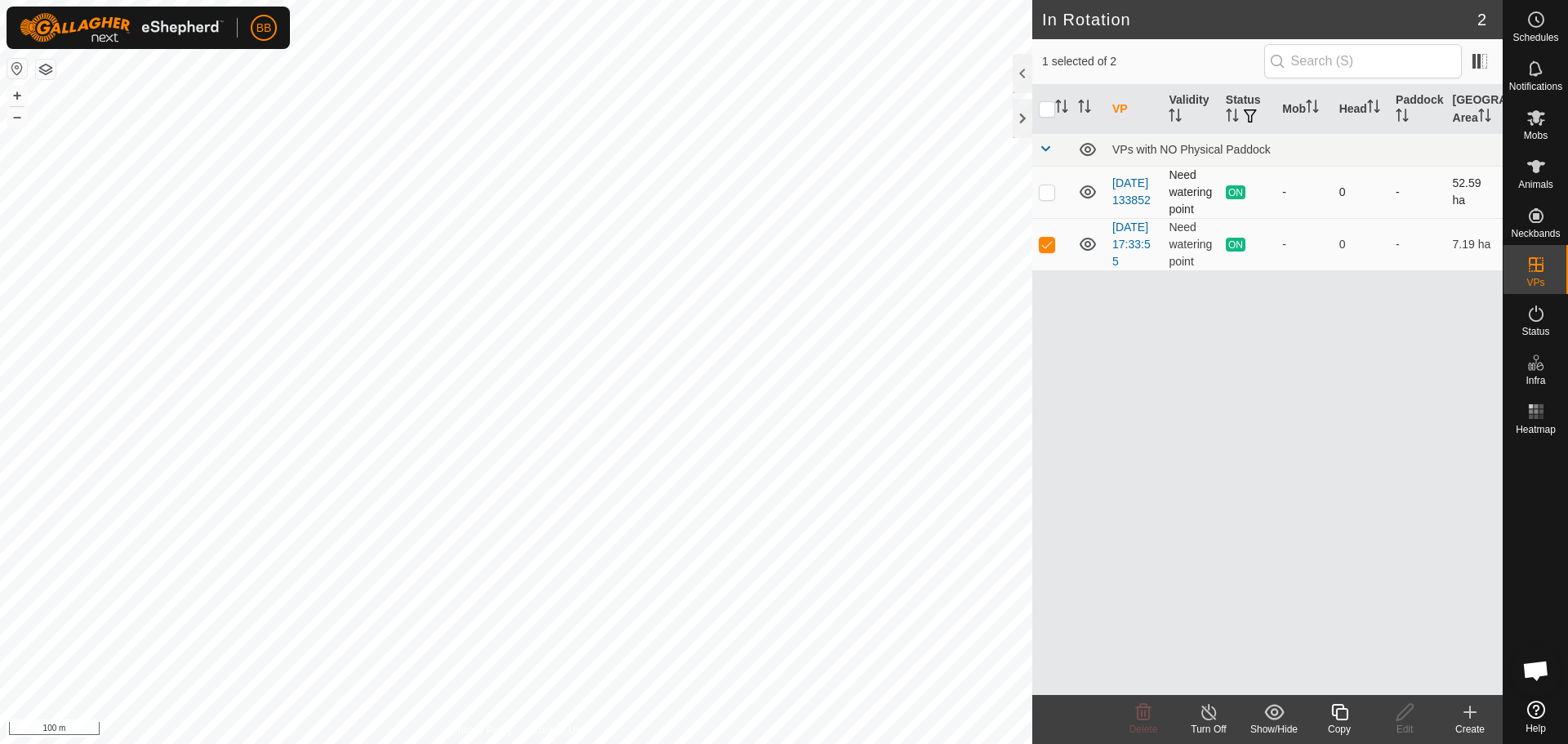
click at [1044, 192] on p-checkbox at bounding box center [1047, 191] width 16 height 13
checkbox input "true"
click at [1048, 251] on p-checkbox at bounding box center [1047, 244] width 16 height 13
checkbox input "false"
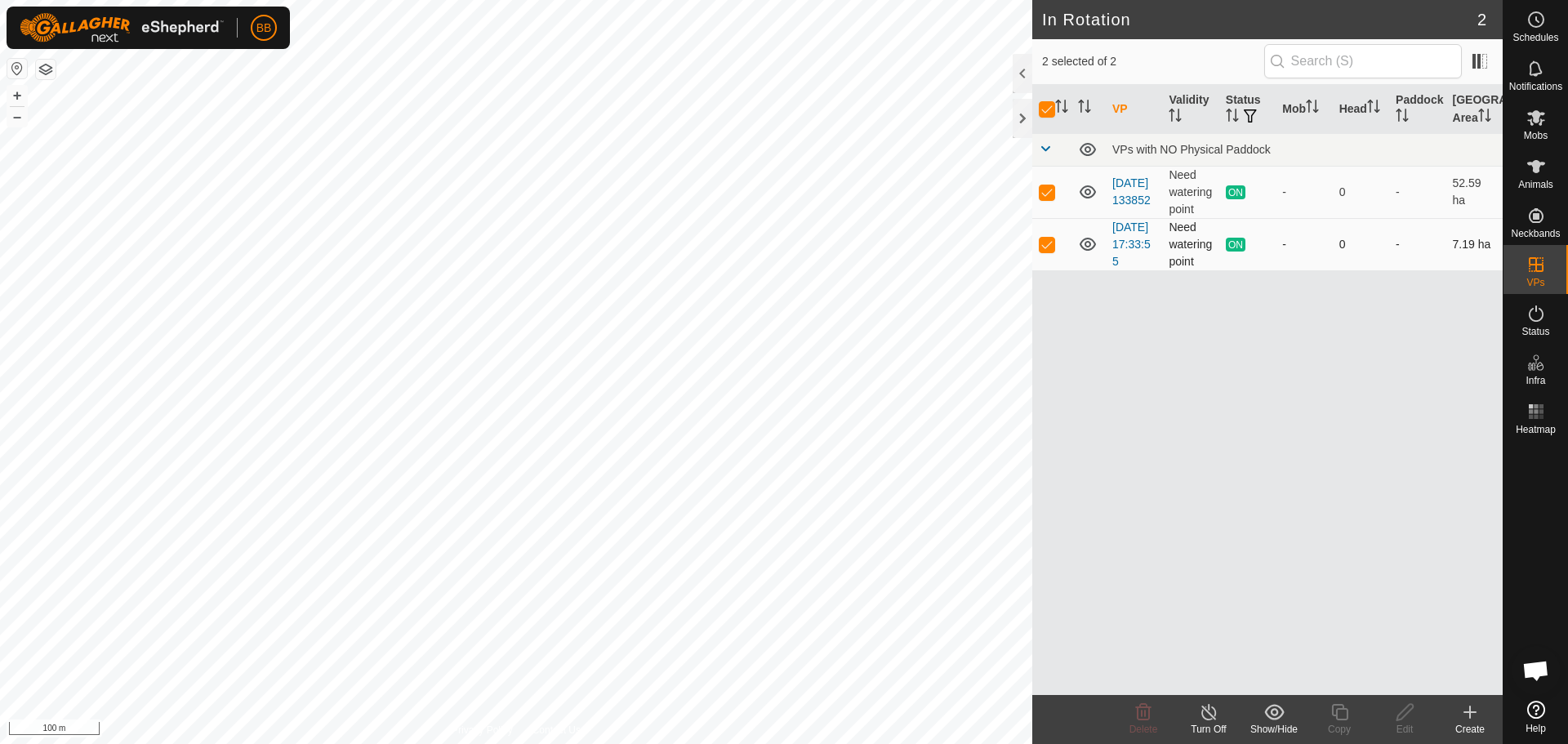
checkbox input "false"
click at [1216, 716] on icon at bounding box center [1209, 712] width 21 height 20
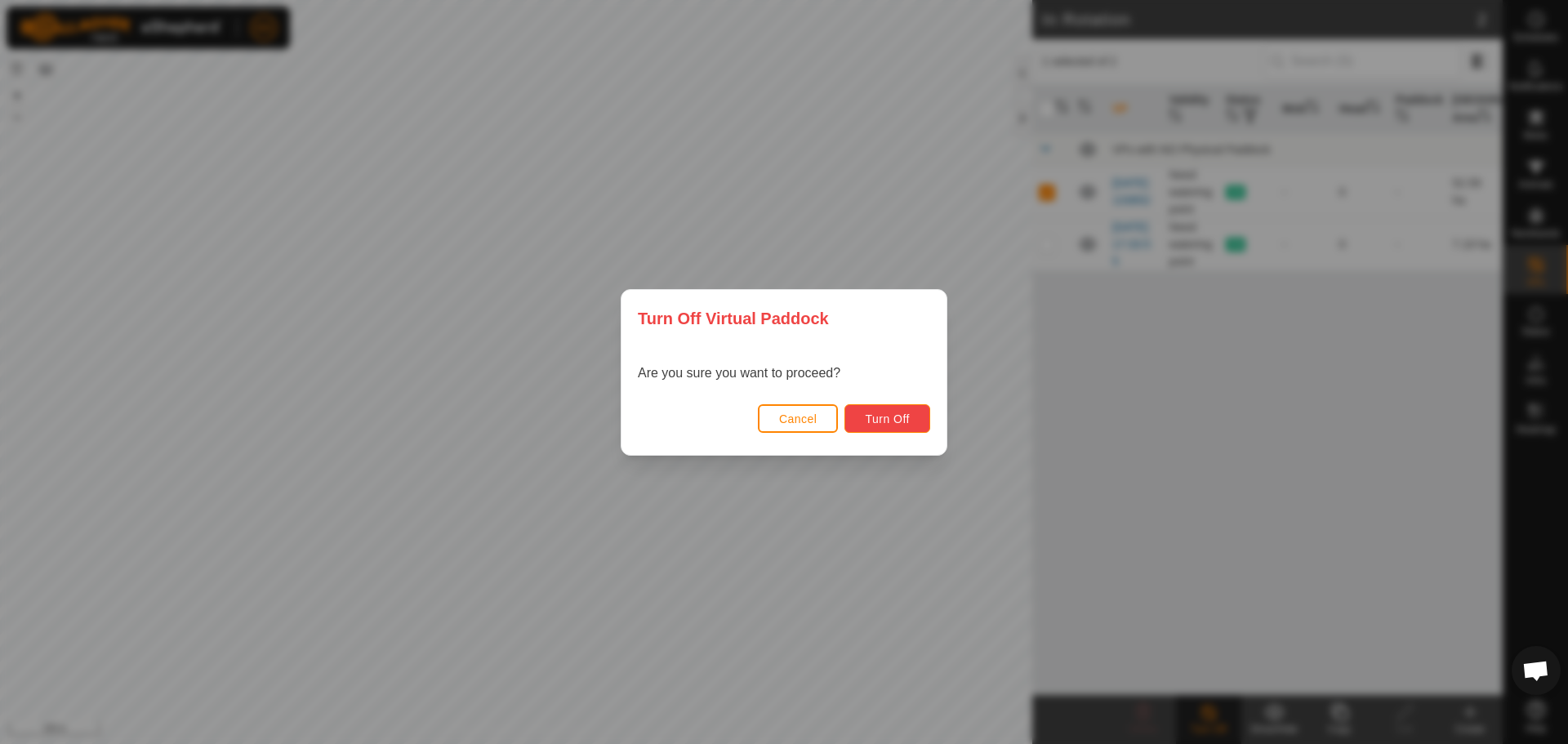
click at [896, 412] on span "Turn Off" at bounding box center [887, 419] width 45 height 13
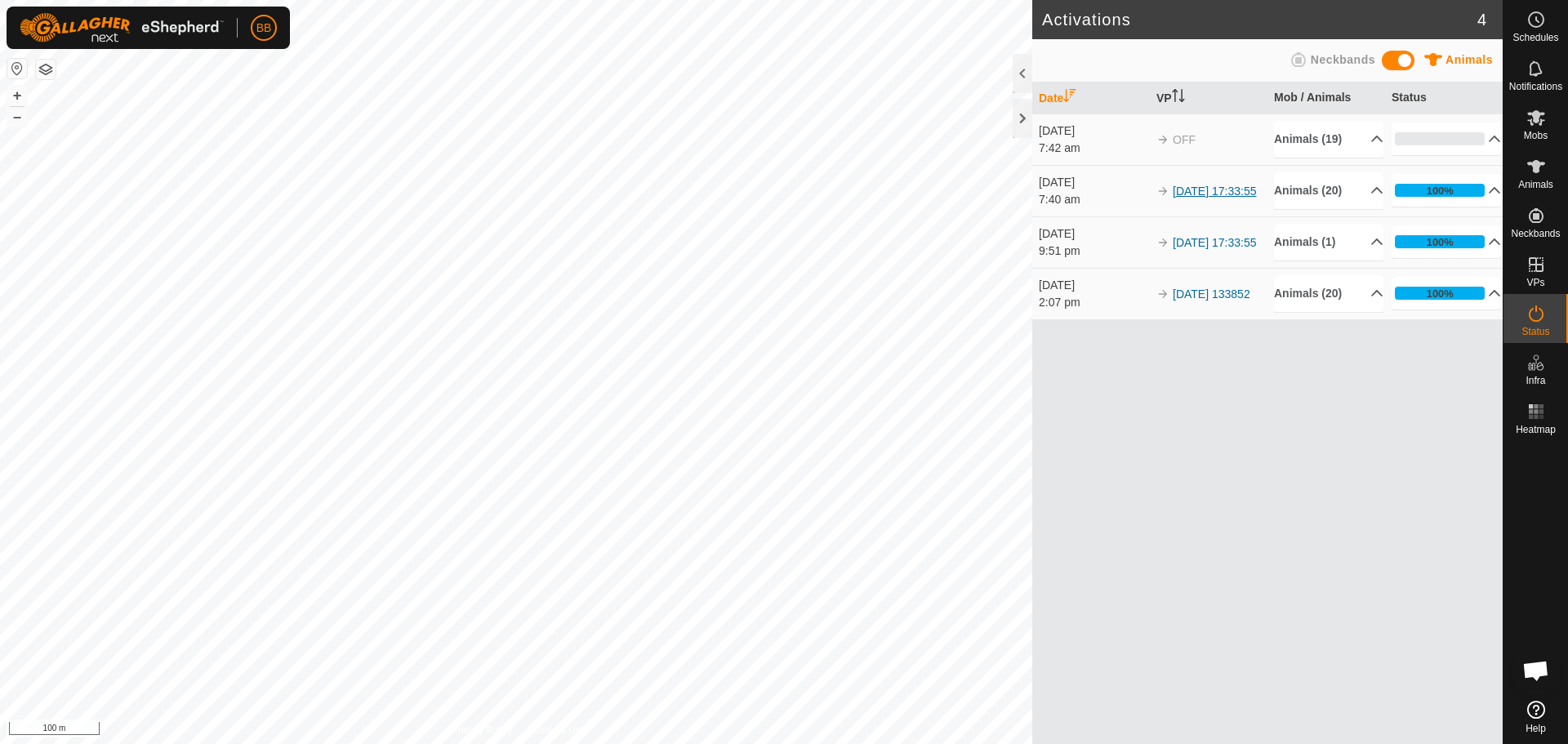
click at [1182, 184] on link "[DATE] 17:33:55" at bounding box center [1215, 190] width 84 height 13
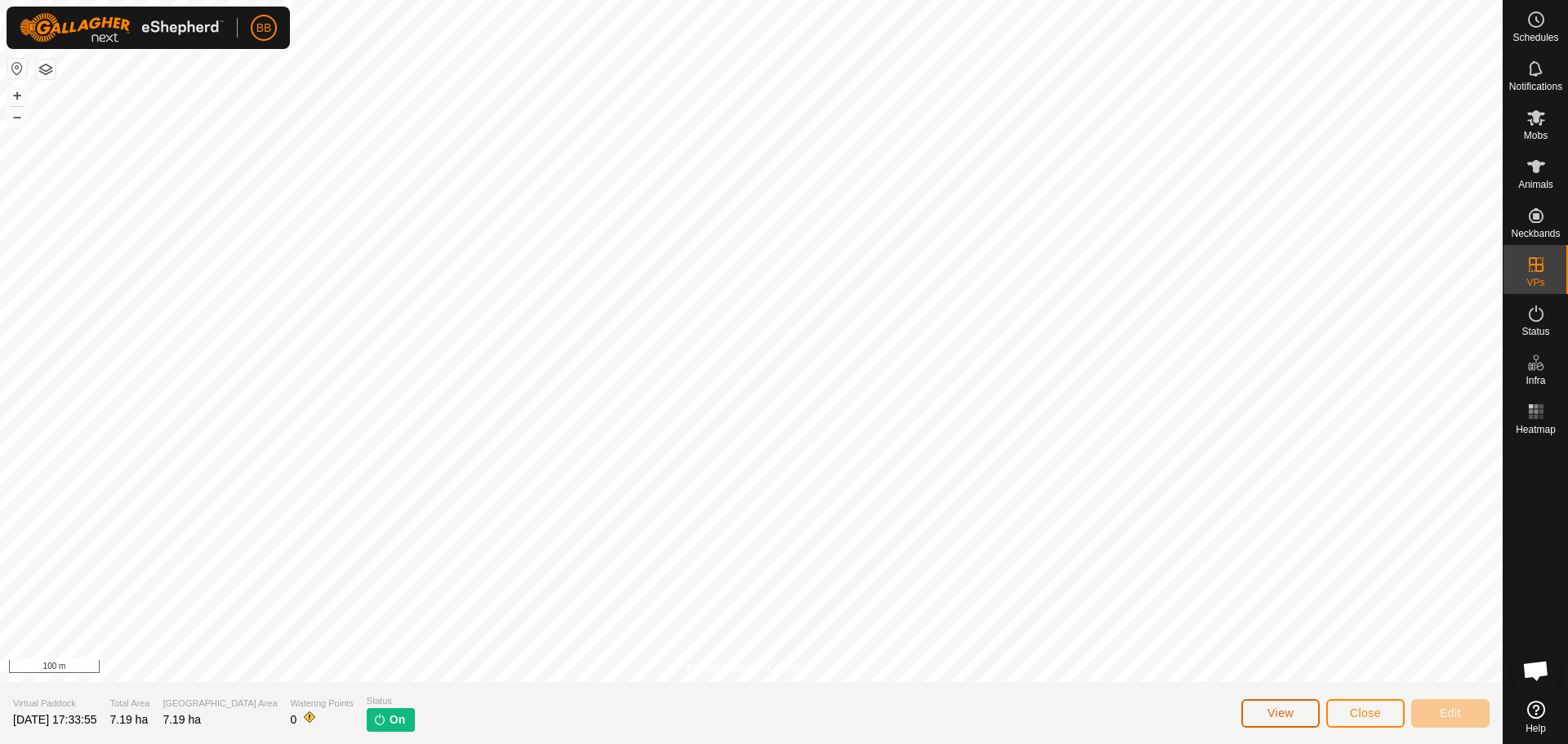
click at [1278, 709] on span "View" at bounding box center [1280, 713] width 26 height 13
